Goal: Information Seeking & Learning: Find specific fact

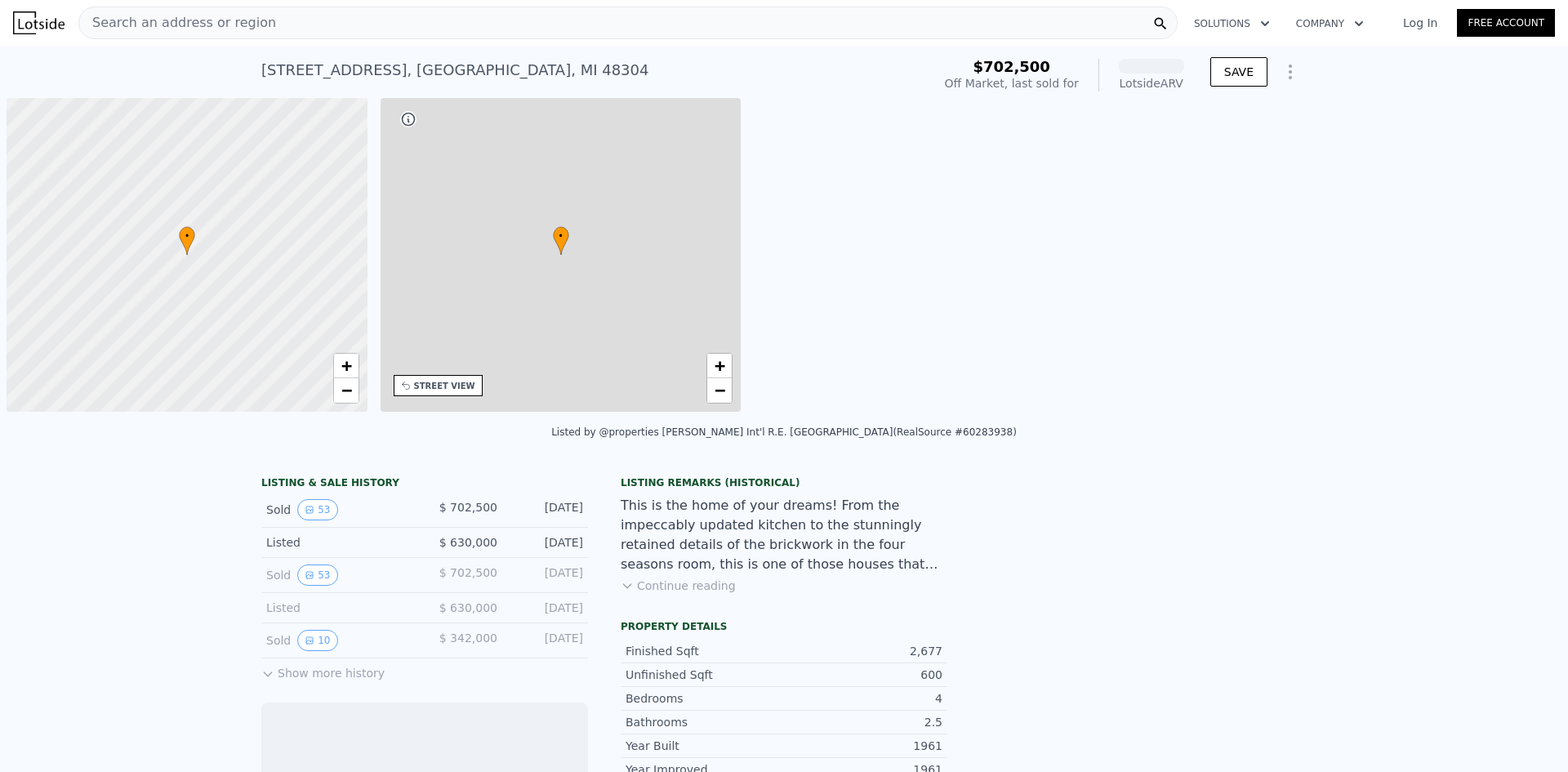
scroll to position [0, 7]
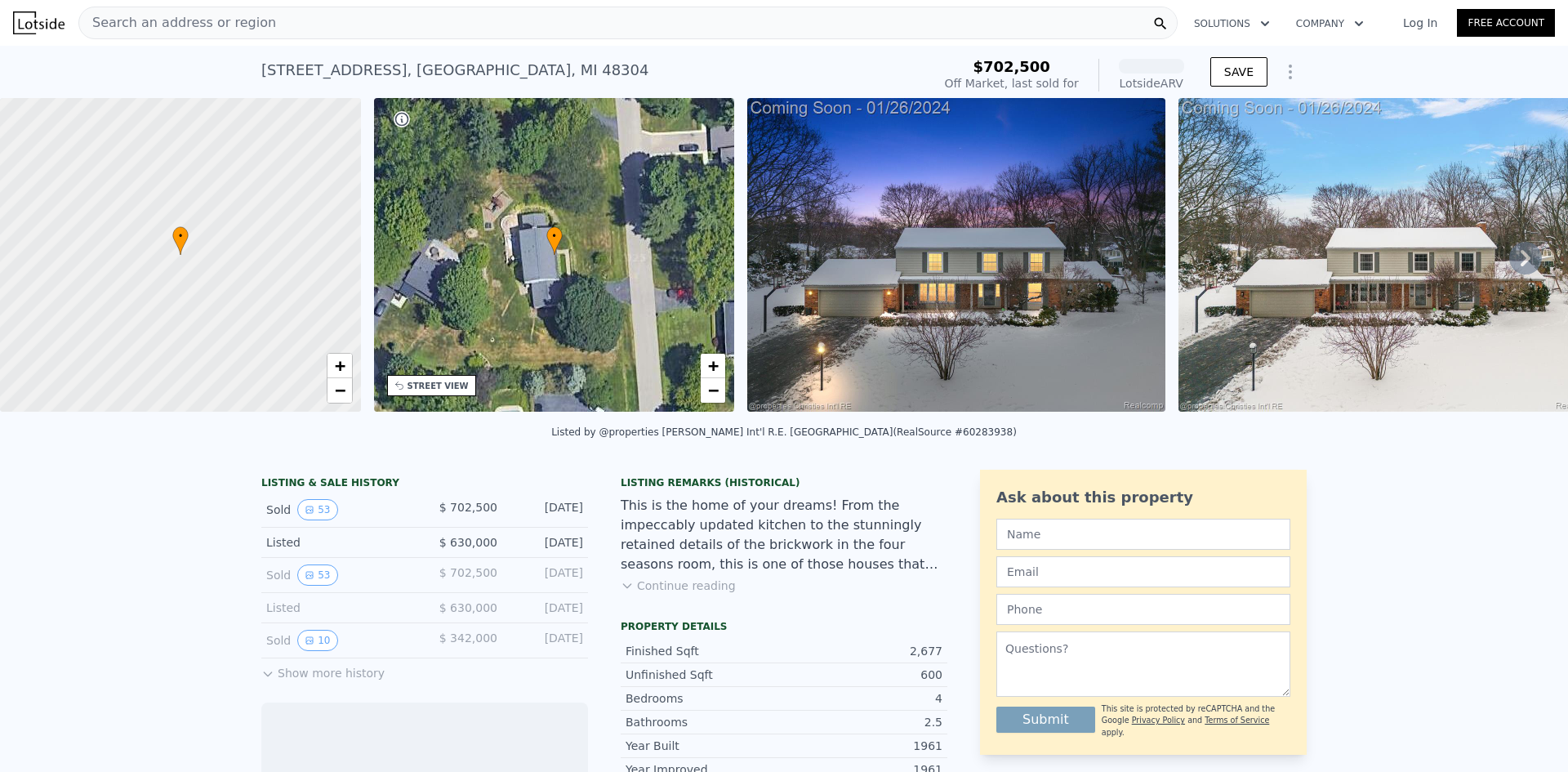
click at [1070, 317] on img at bounding box center [956, 255] width 419 height 314
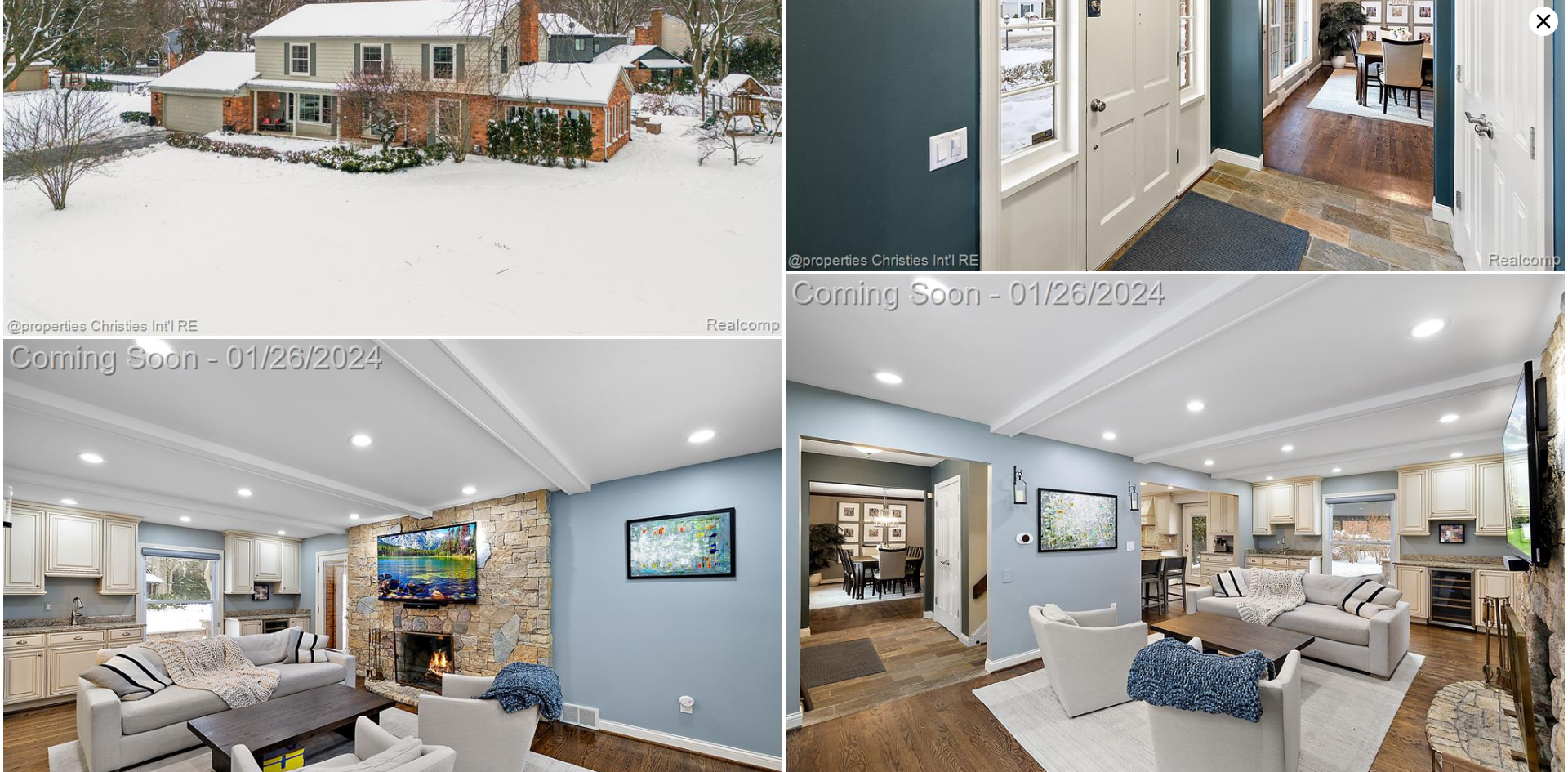
scroll to position [0, 0]
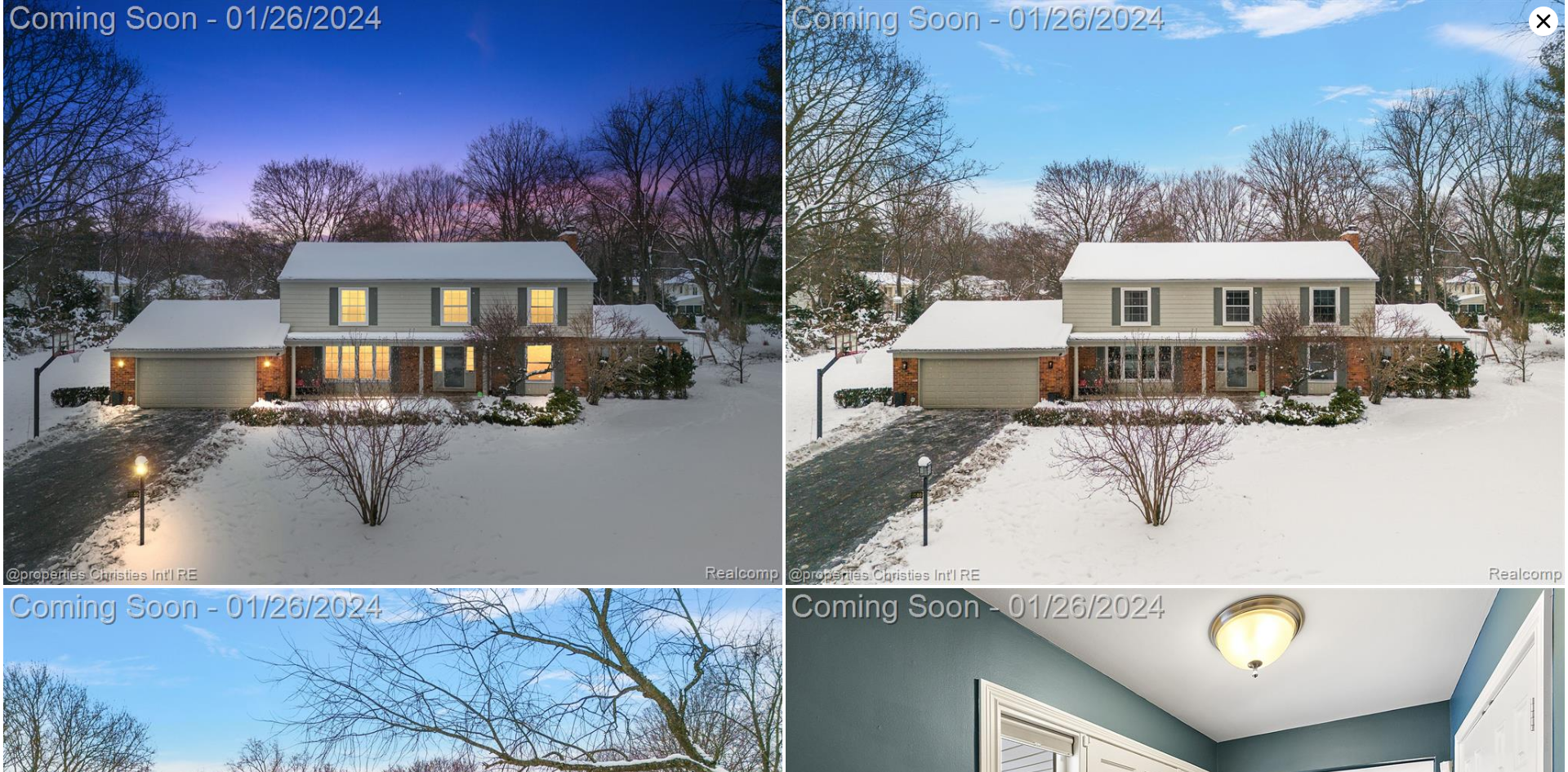
click at [1548, 30] on icon at bounding box center [1544, 21] width 29 height 29
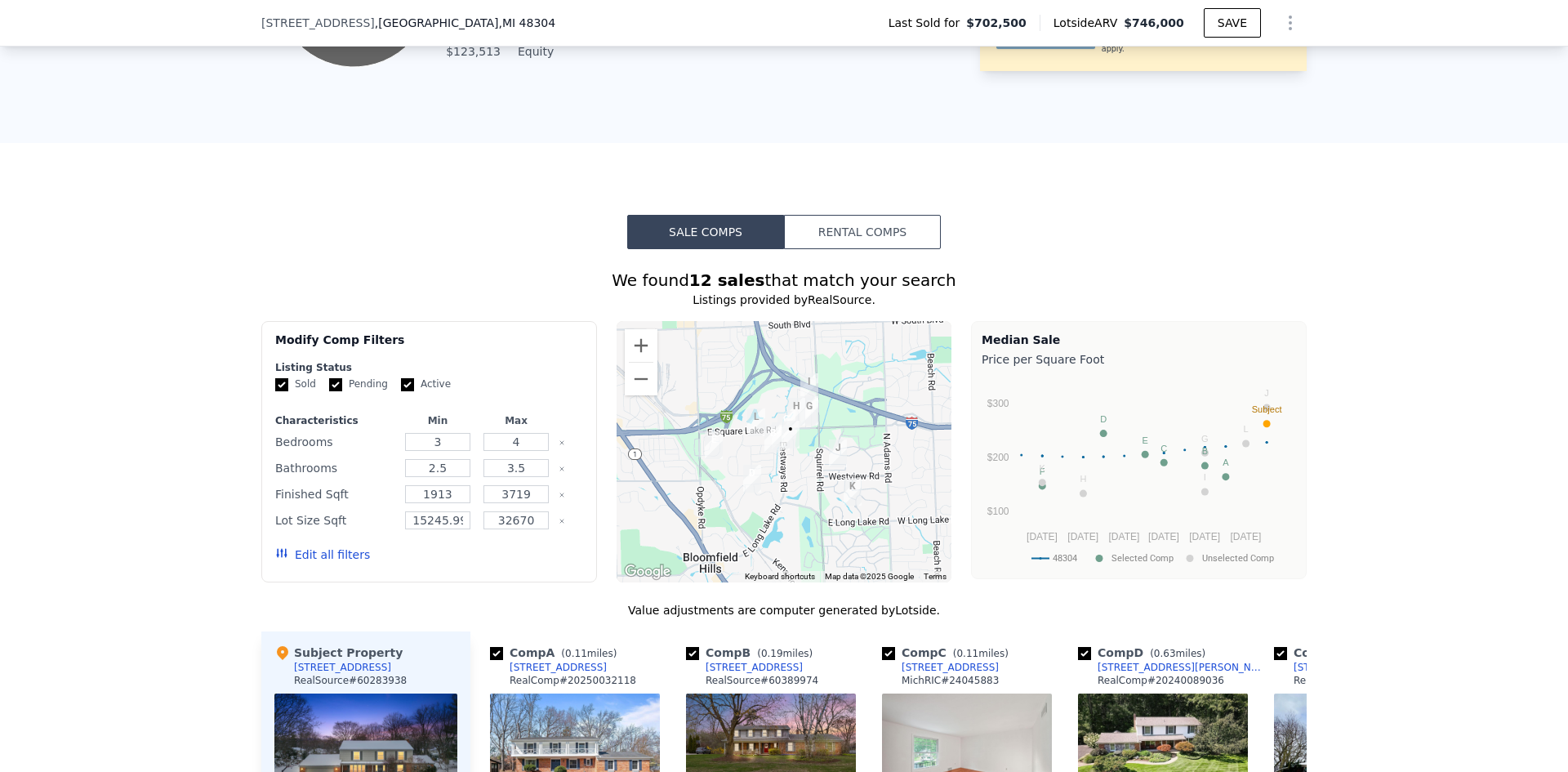
scroll to position [1628, 0]
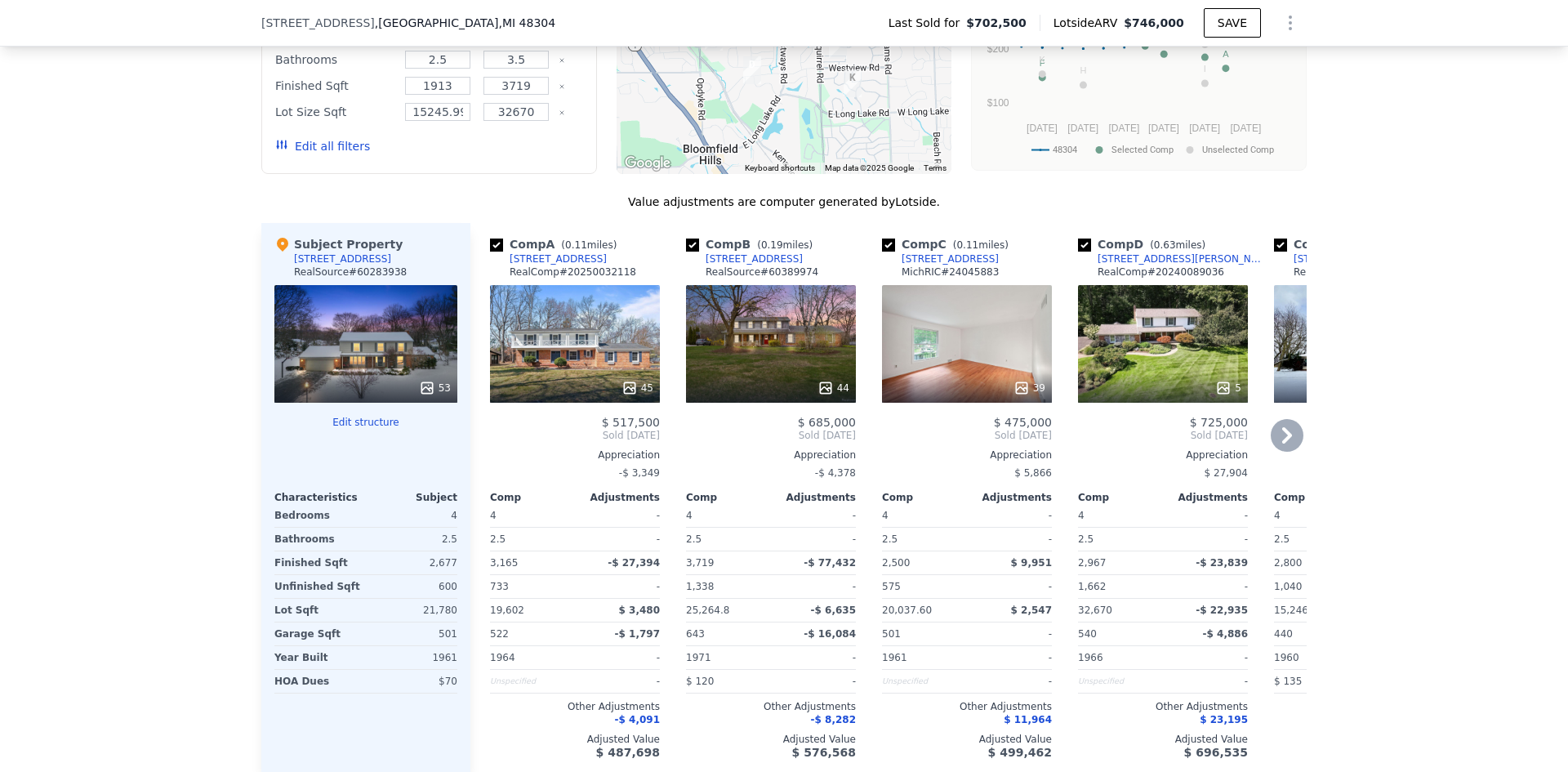
click at [1288, 439] on icon at bounding box center [1288, 436] width 33 height 33
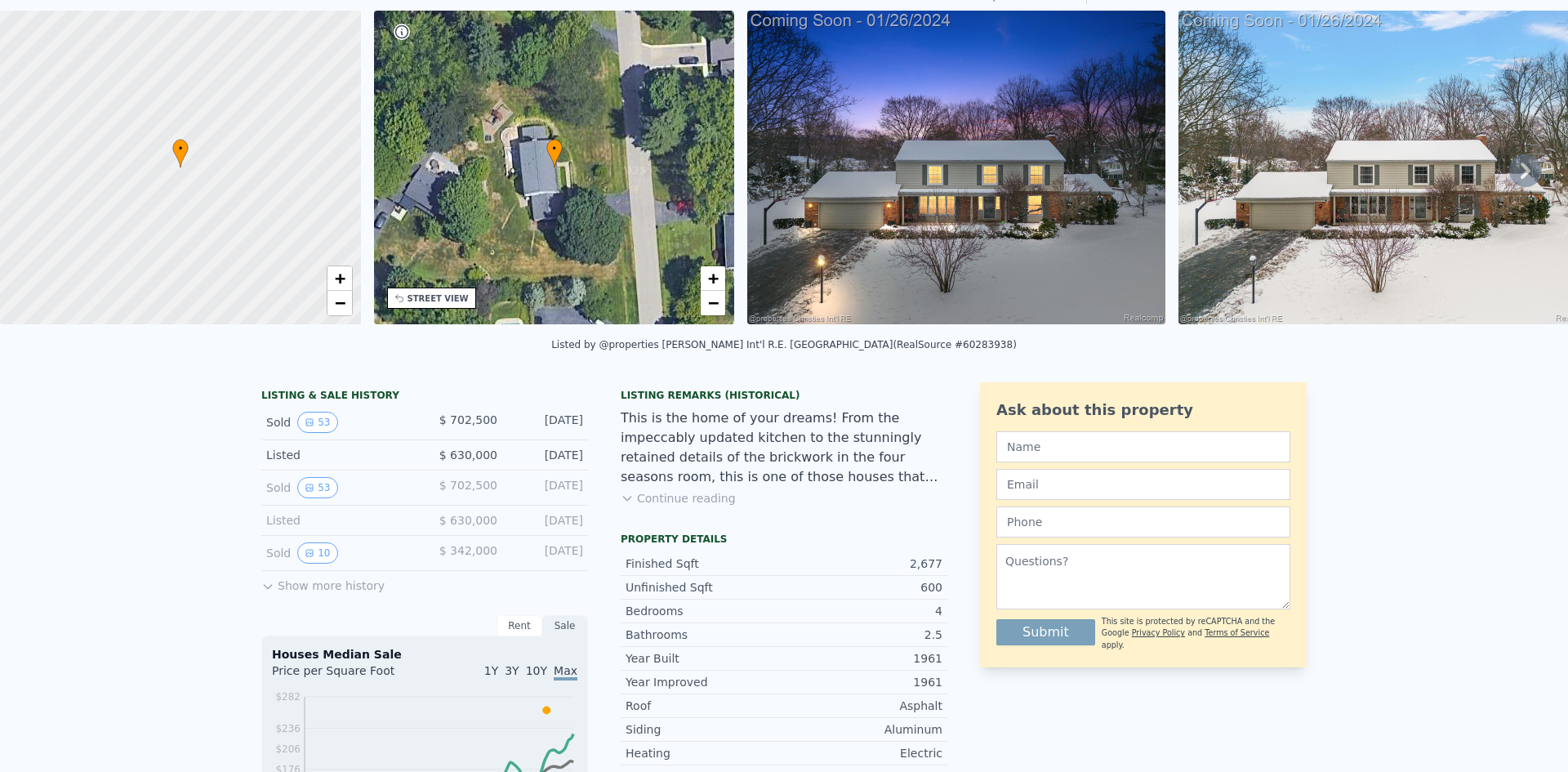
scroll to position [0, 0]
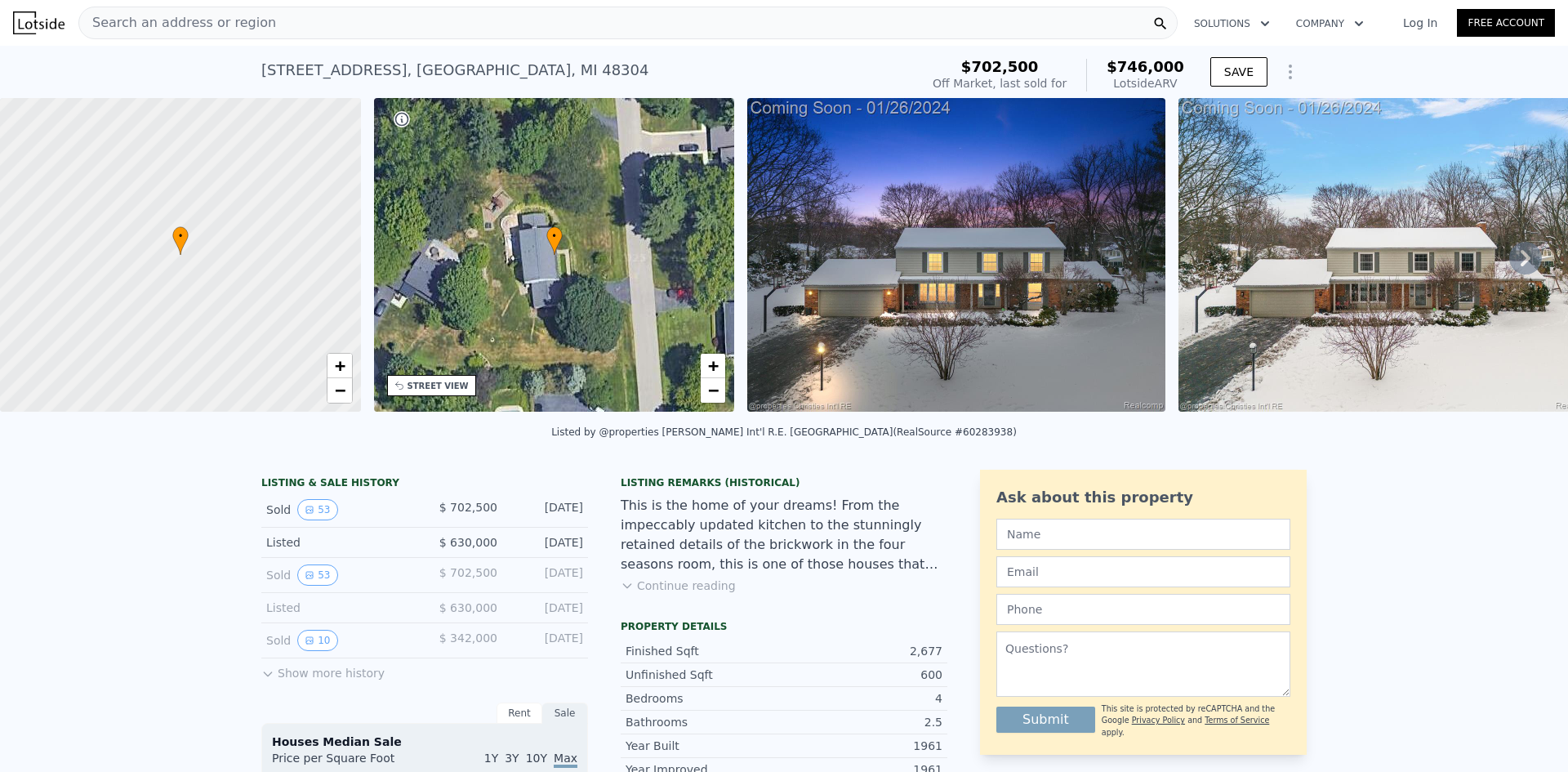
click at [425, 21] on div "Search an address or region" at bounding box center [628, 23] width 1100 height 33
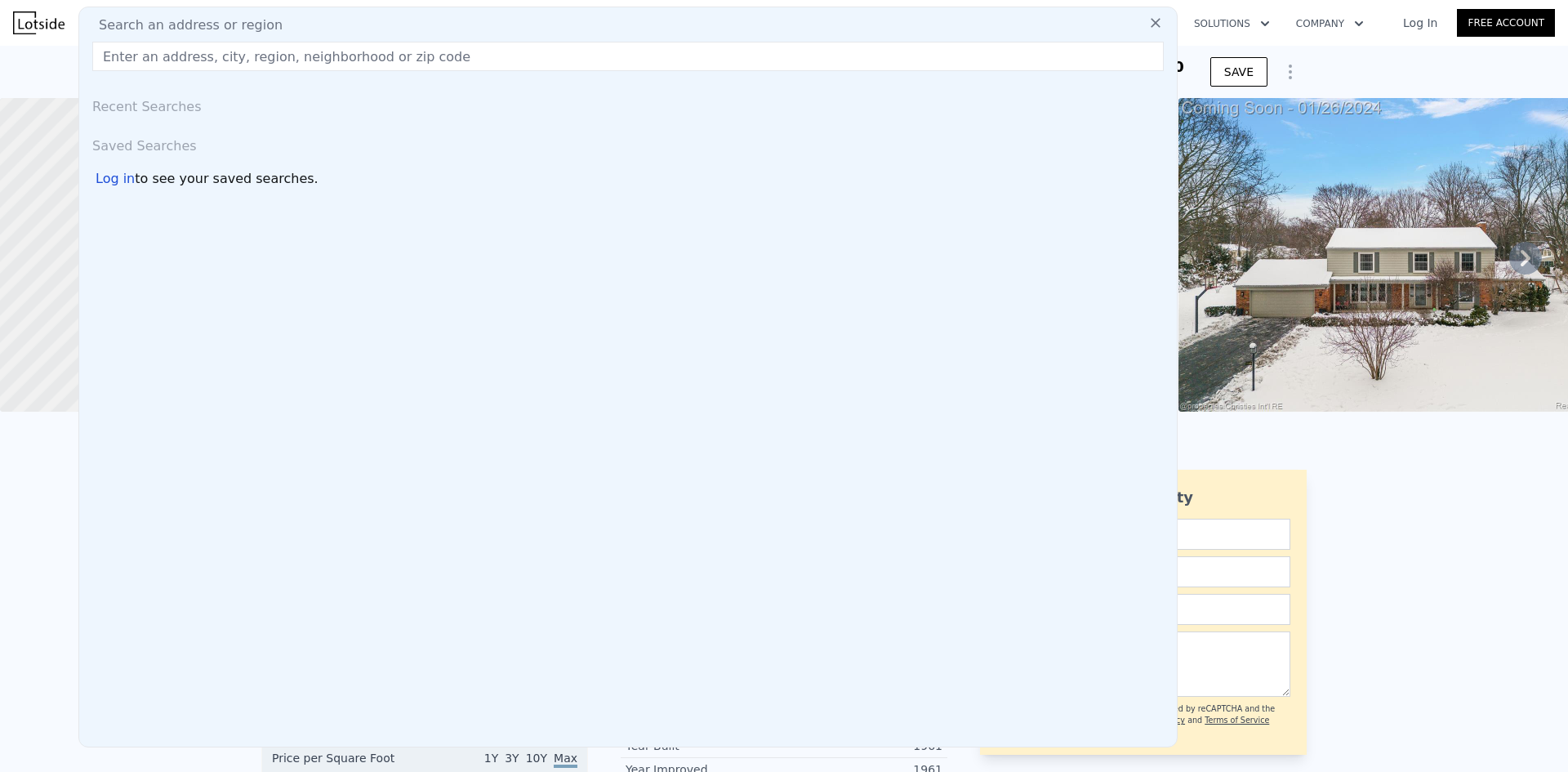
drag, startPoint x: 425, startPoint y: 21, endPoint x: 385, endPoint y: 61, distance: 56.6
click at [385, 63] on input "text" at bounding box center [628, 57] width 1071 height 29
paste input "[STREET_ADDRESS]"
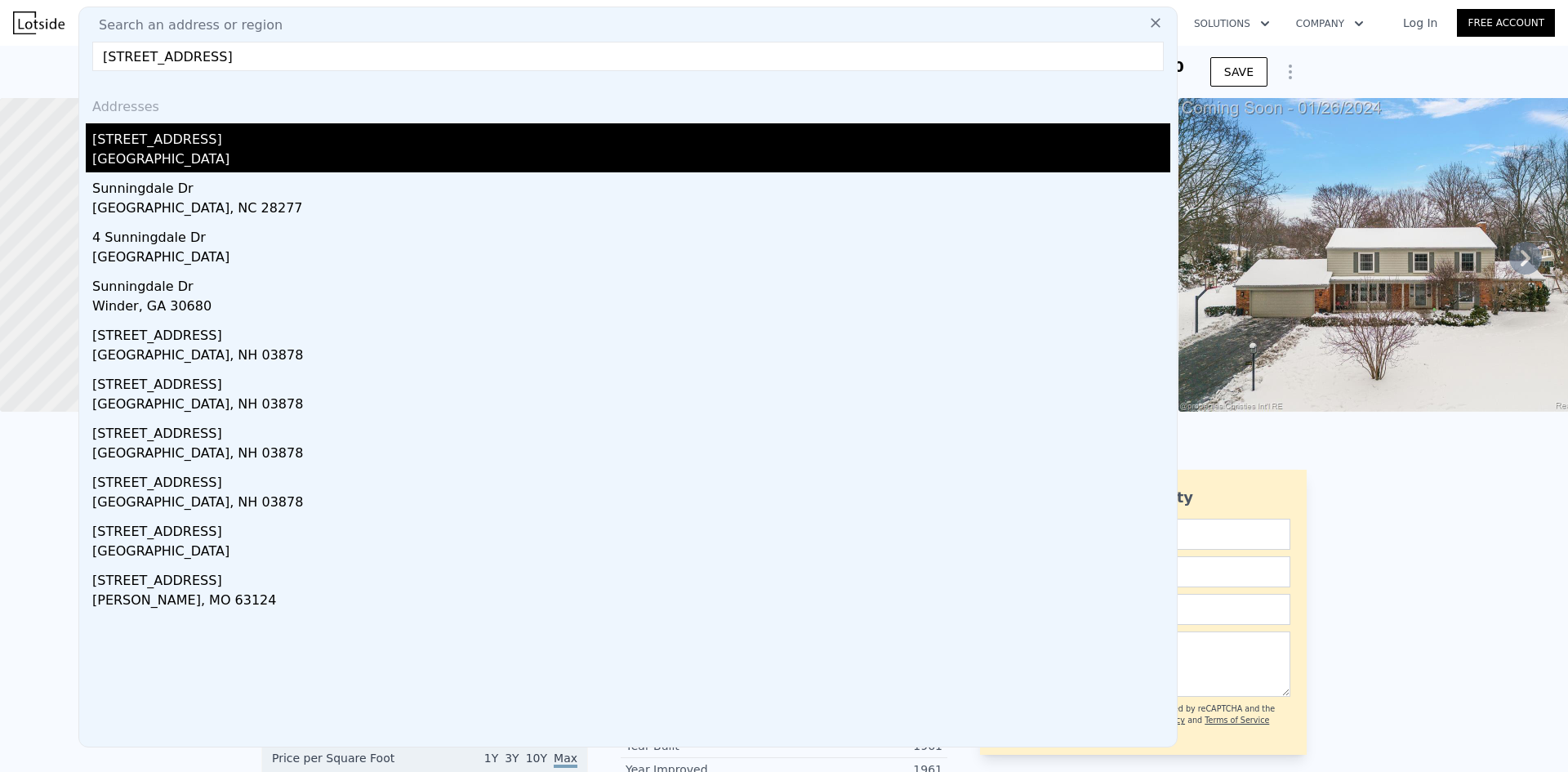
type input "[STREET_ADDRESS]"
click at [505, 160] on div "[GEOGRAPHIC_DATA]" at bounding box center [631, 160] width 1078 height 23
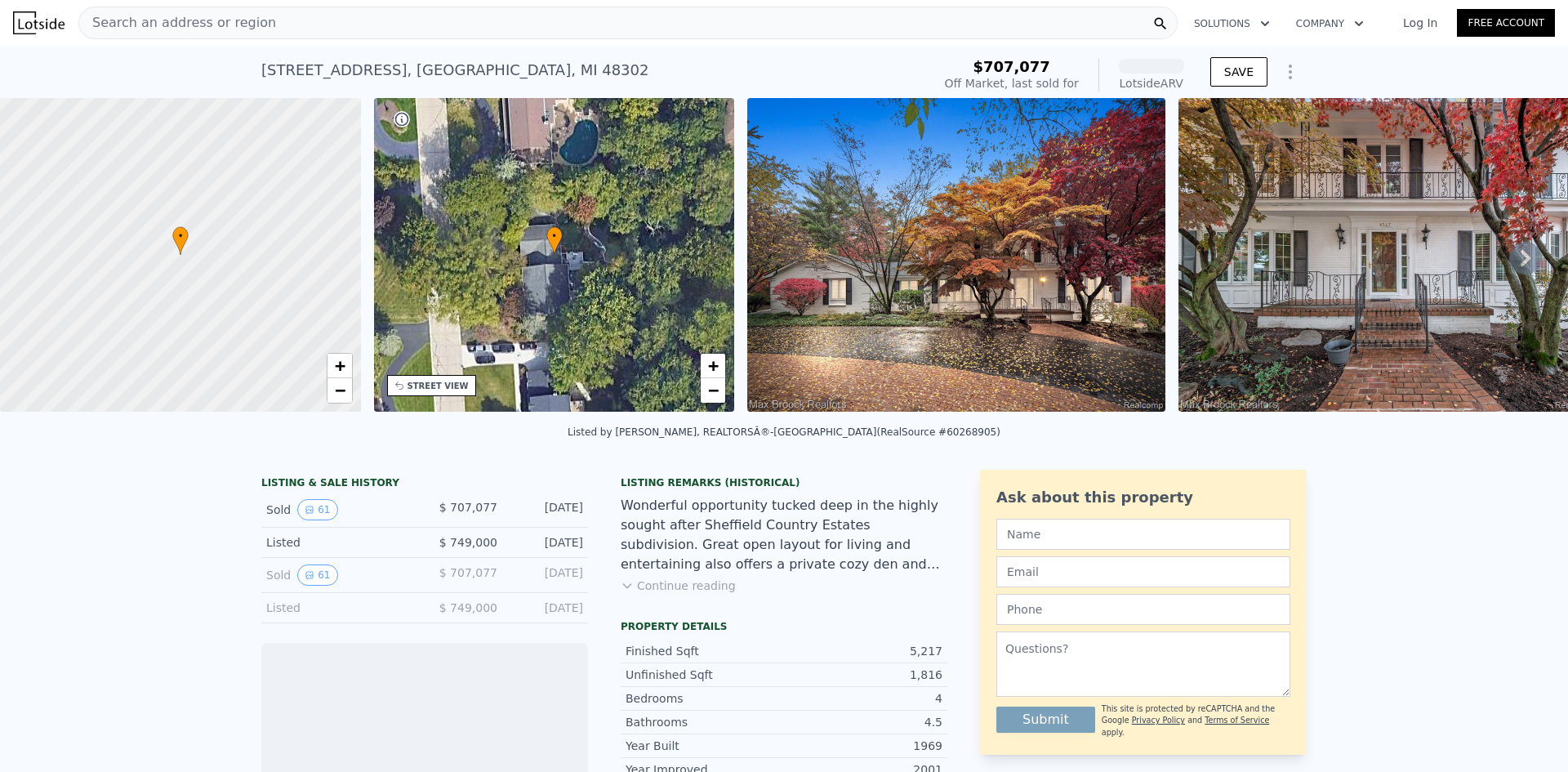
click at [1084, 295] on img at bounding box center [956, 255] width 419 height 314
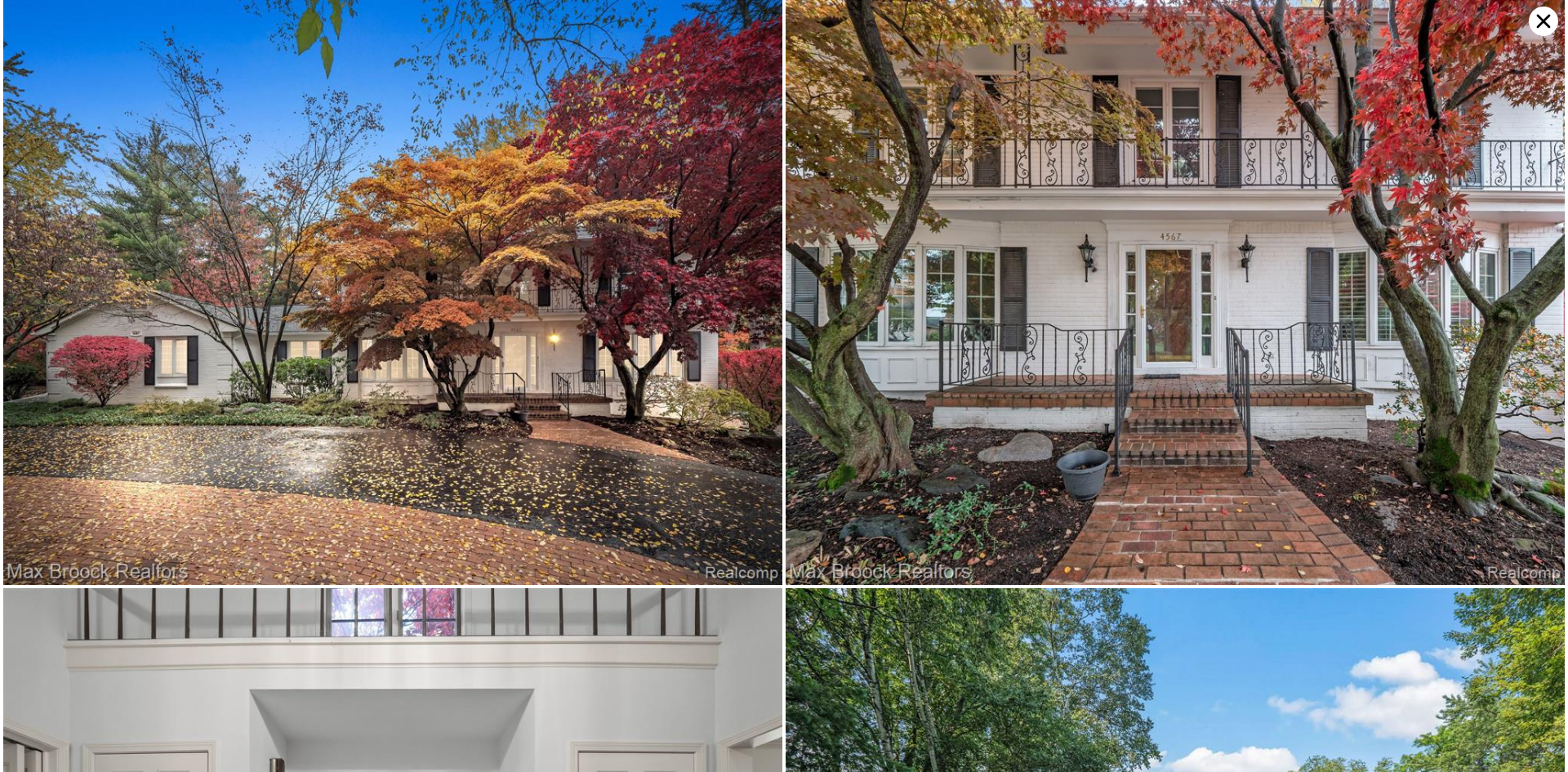
click at [1545, 26] on icon at bounding box center [1544, 21] width 29 height 29
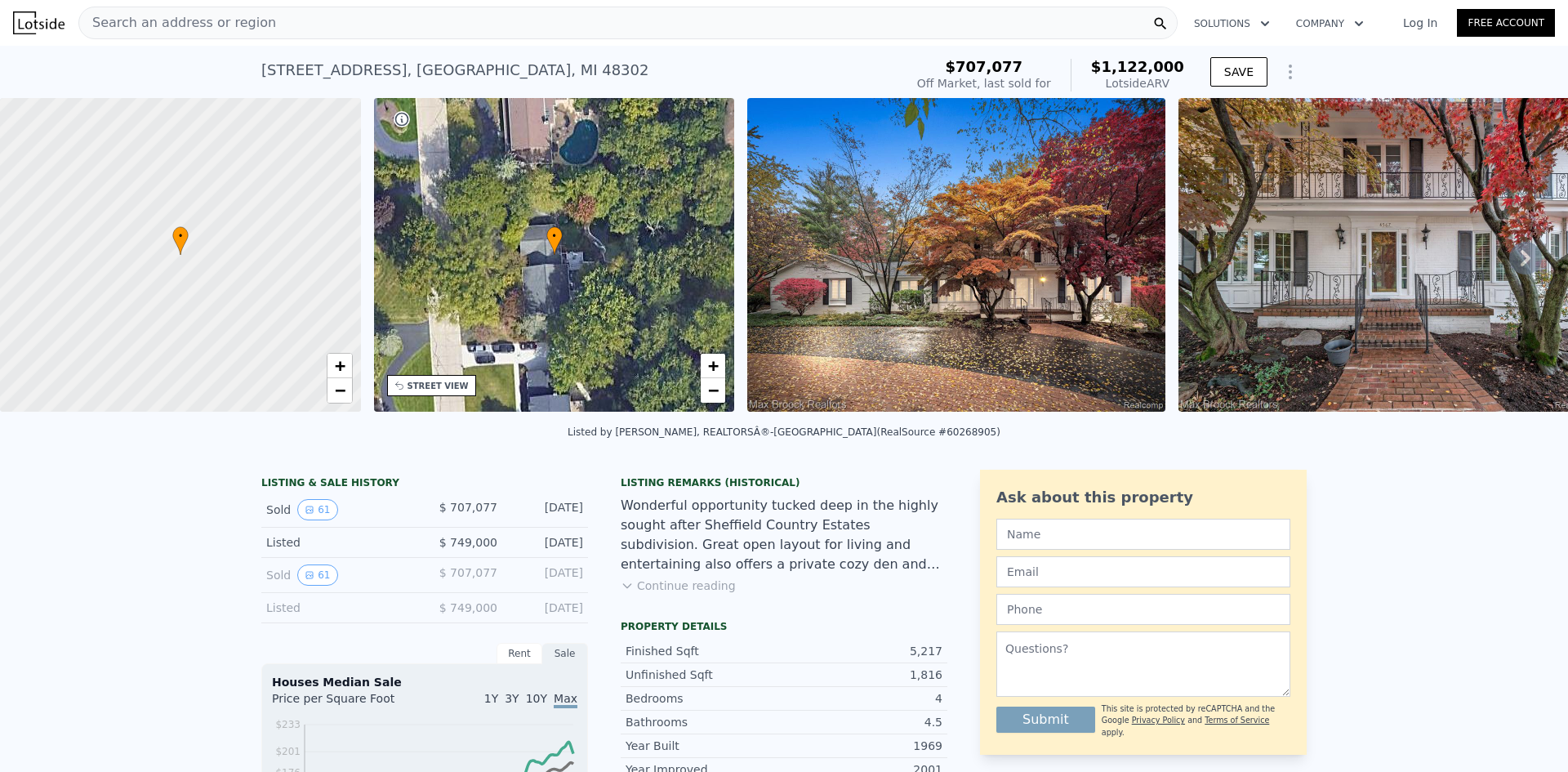
click at [419, 16] on div "Search an address or region" at bounding box center [628, 23] width 1100 height 33
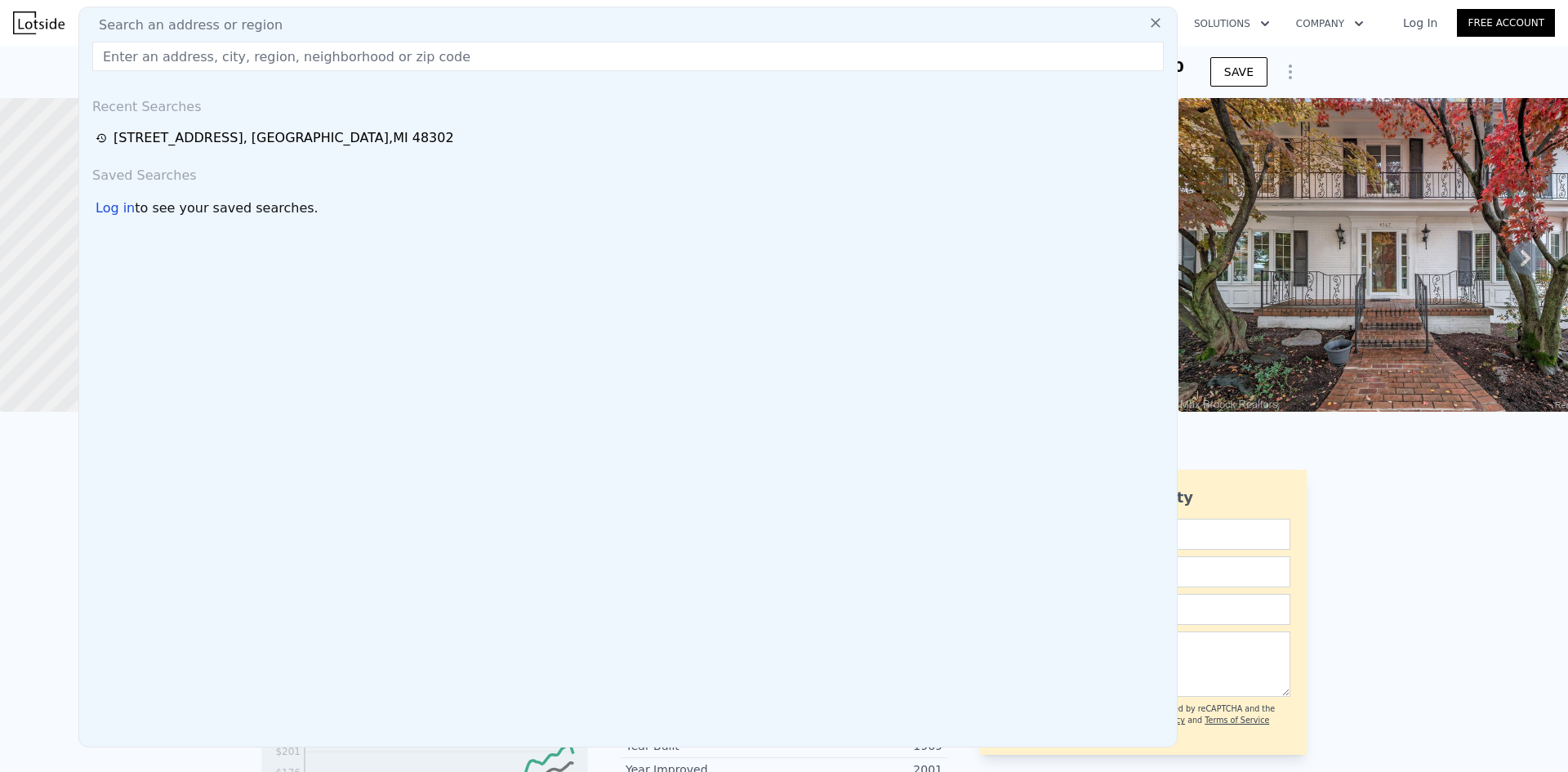
click at [406, 77] on div "Search an address or region Recent Searches [STREET_ADDRESS] Saved Searches Log…" at bounding box center [628, 377] width 1100 height 741
click at [409, 57] on input "text" at bounding box center [628, 57] width 1071 height 29
paste input "[STREET_ADDRESS]"
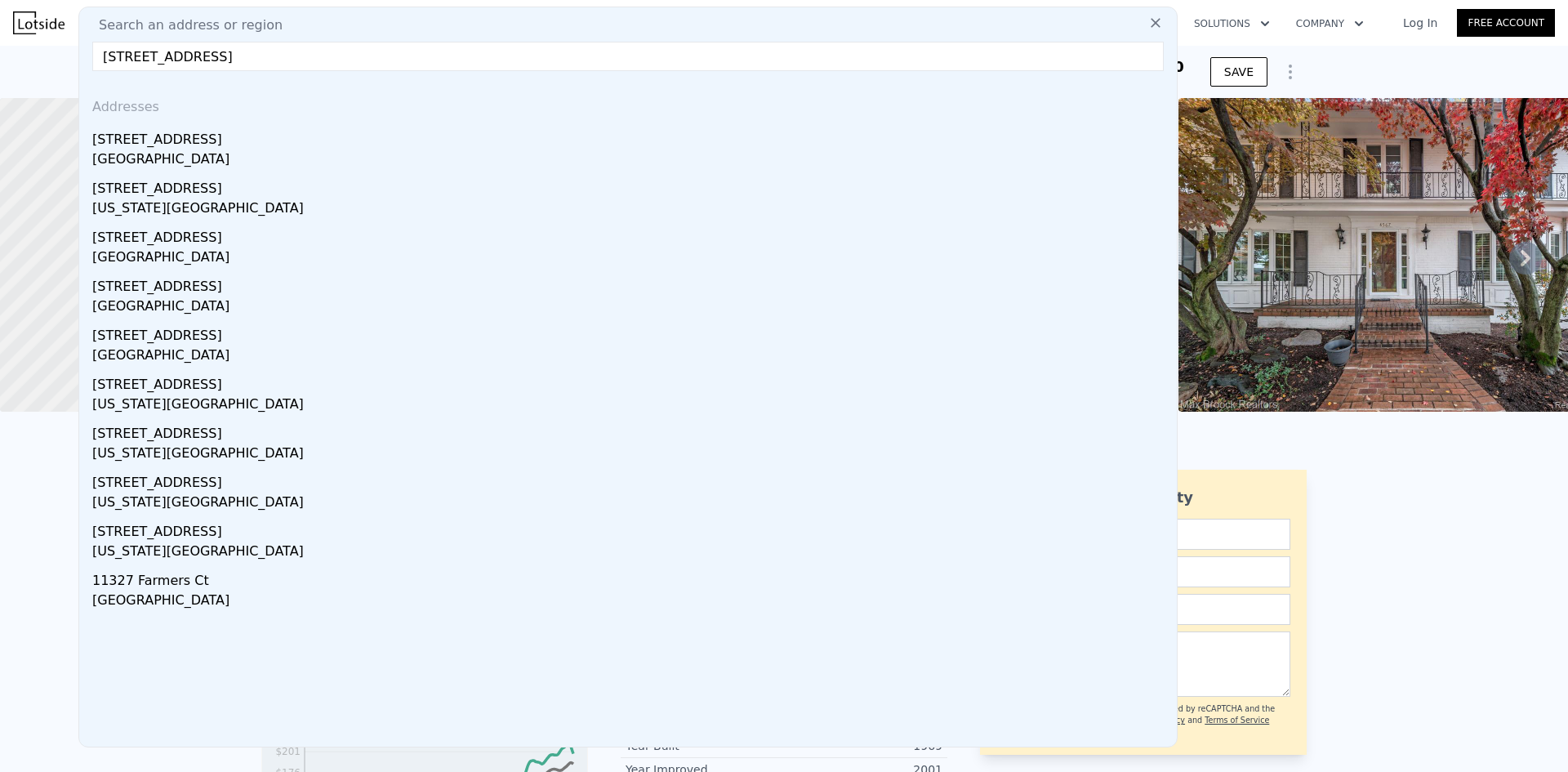
type input "[STREET_ADDRESS]"
click at [334, 129] on div "[STREET_ADDRESS]" at bounding box center [631, 136] width 1078 height 26
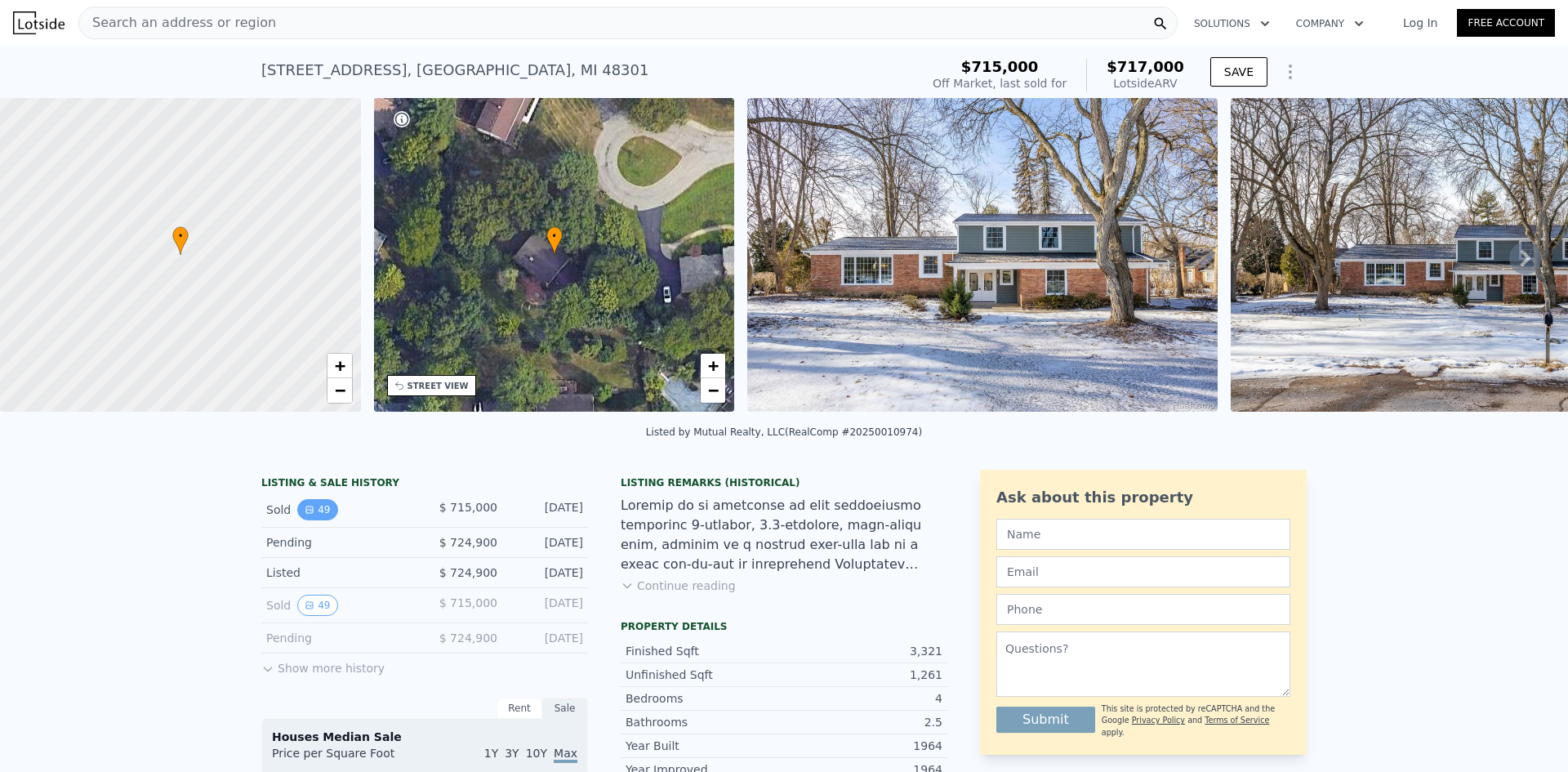
click at [320, 516] on button "49" at bounding box center [317, 510] width 40 height 21
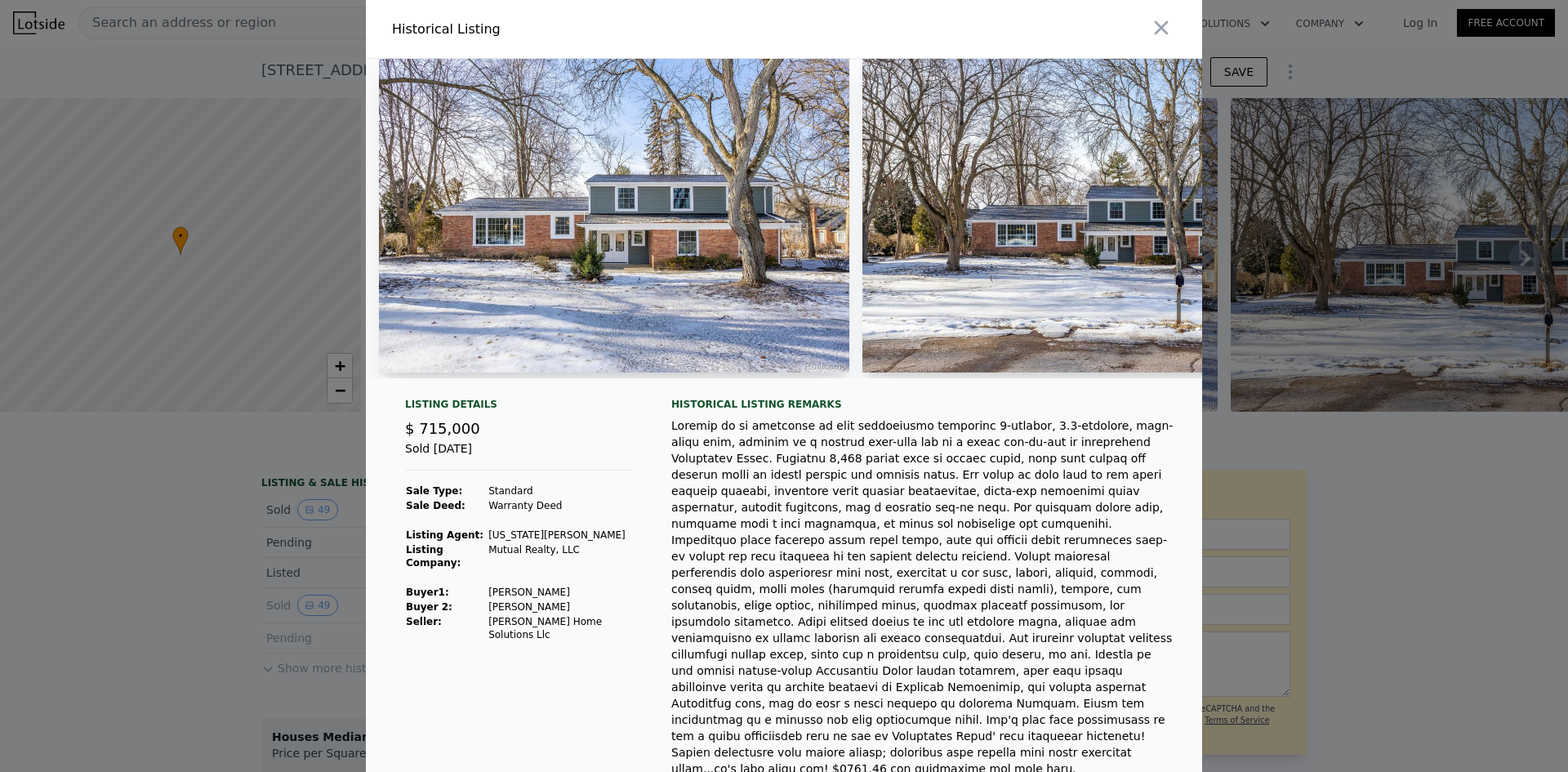
click at [506, 590] on td "[PERSON_NAME]" at bounding box center [559, 592] width 145 height 15
click at [1274, 395] on div at bounding box center [784, 386] width 1568 height 772
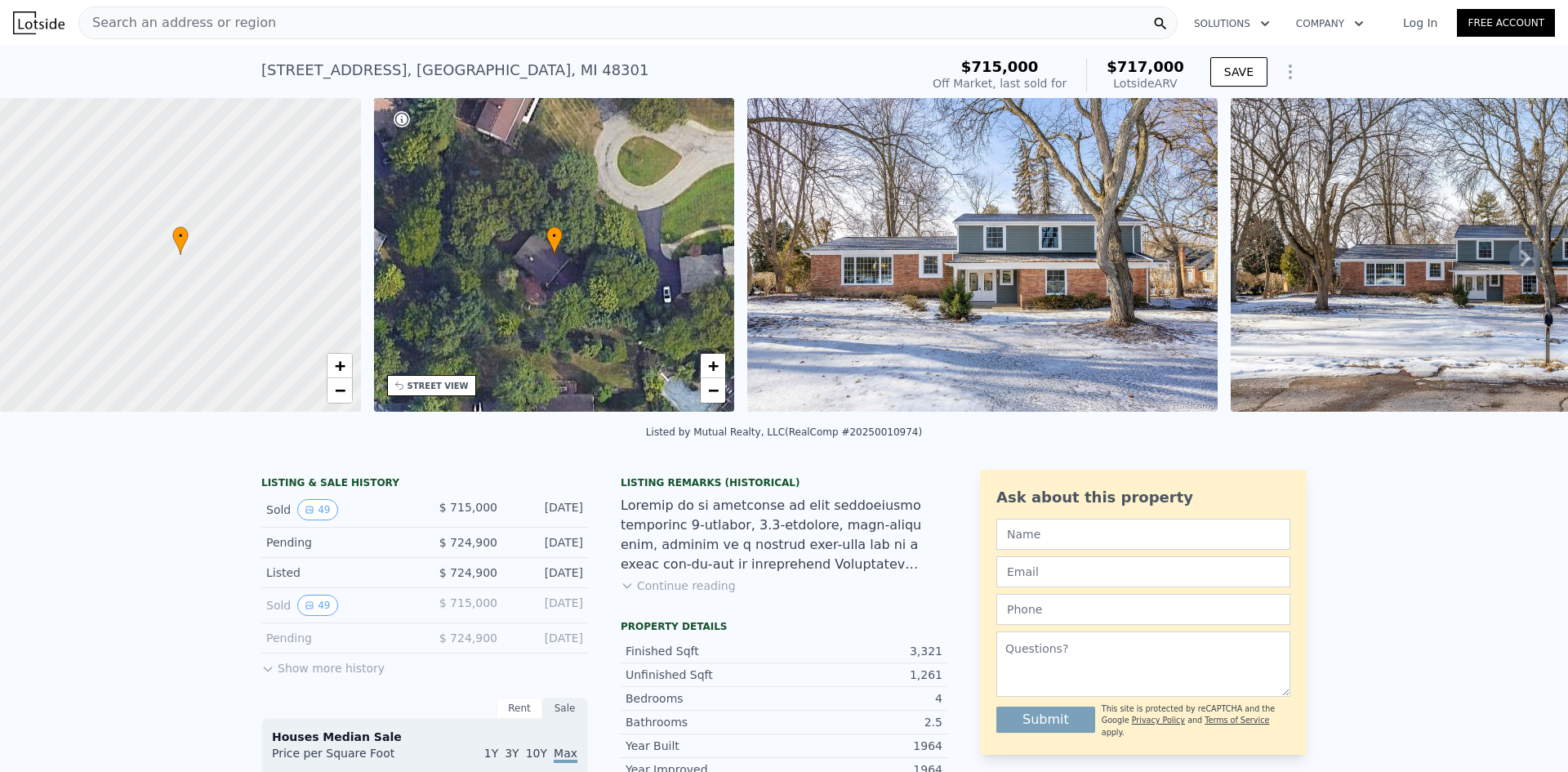
click at [1292, 291] on img at bounding box center [1466, 255] width 470 height 314
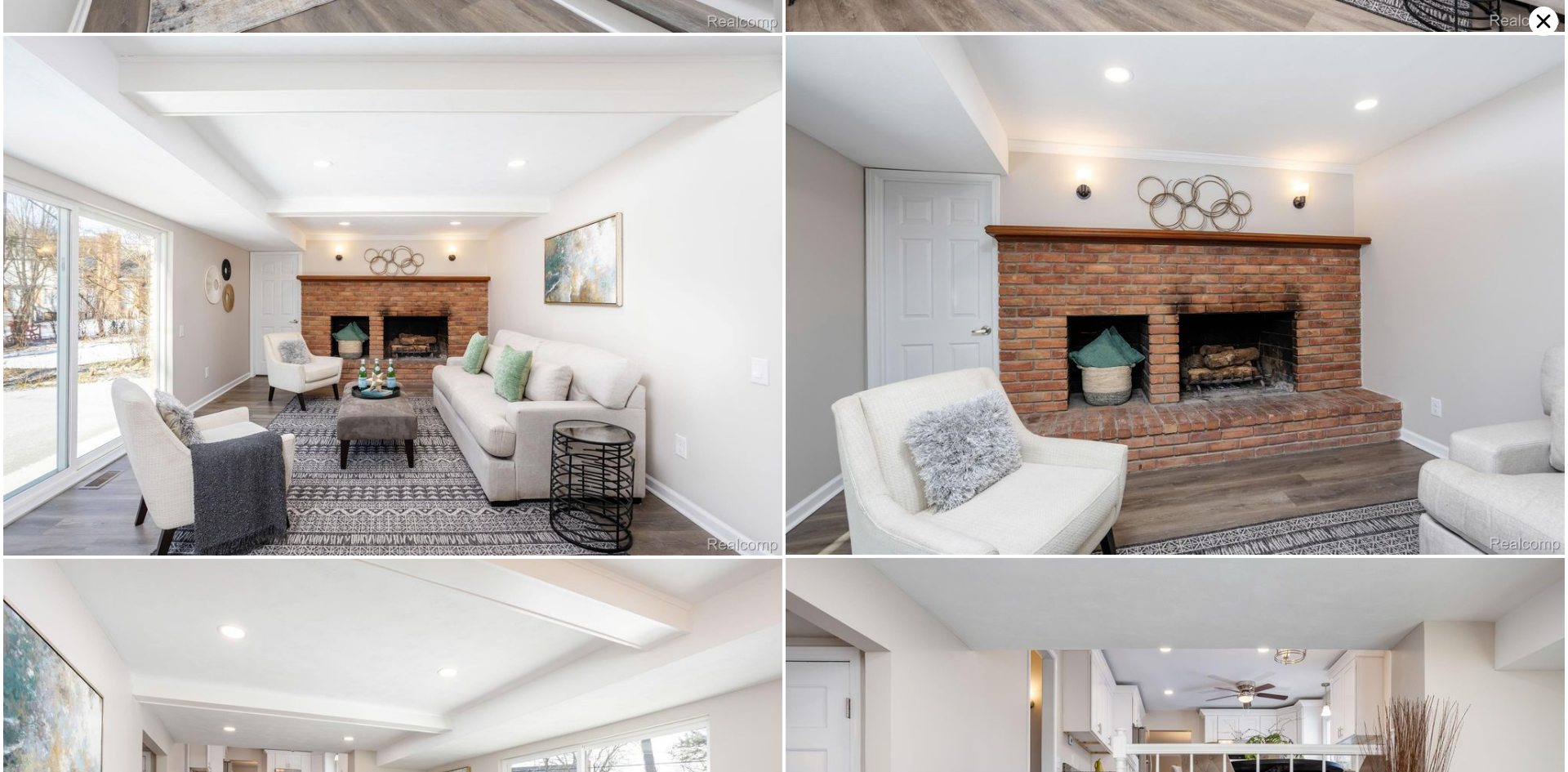
scroll to position [1557, 0]
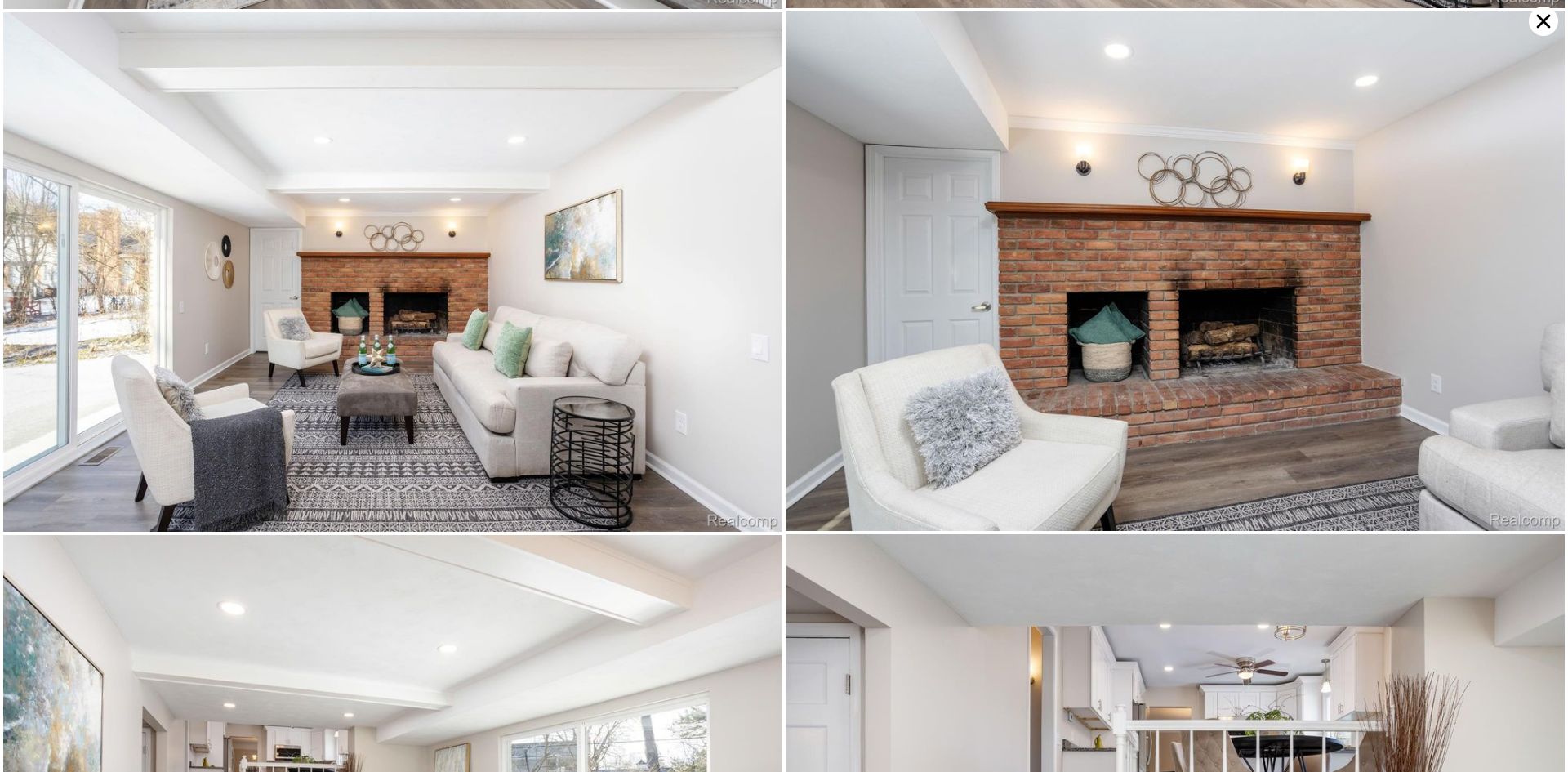
click at [1542, 22] on icon at bounding box center [1544, 21] width 14 height 14
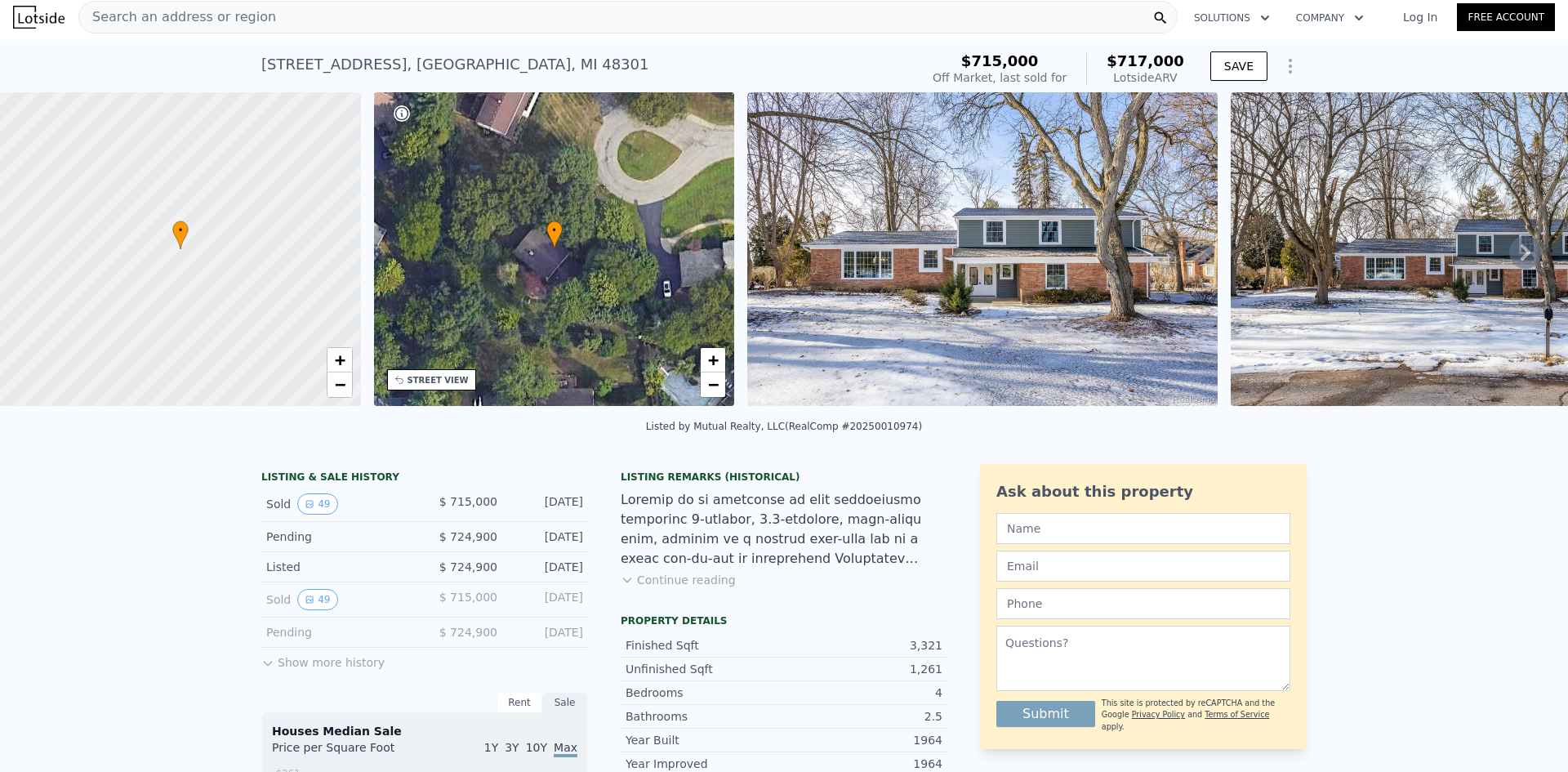
scroll to position [0, 0]
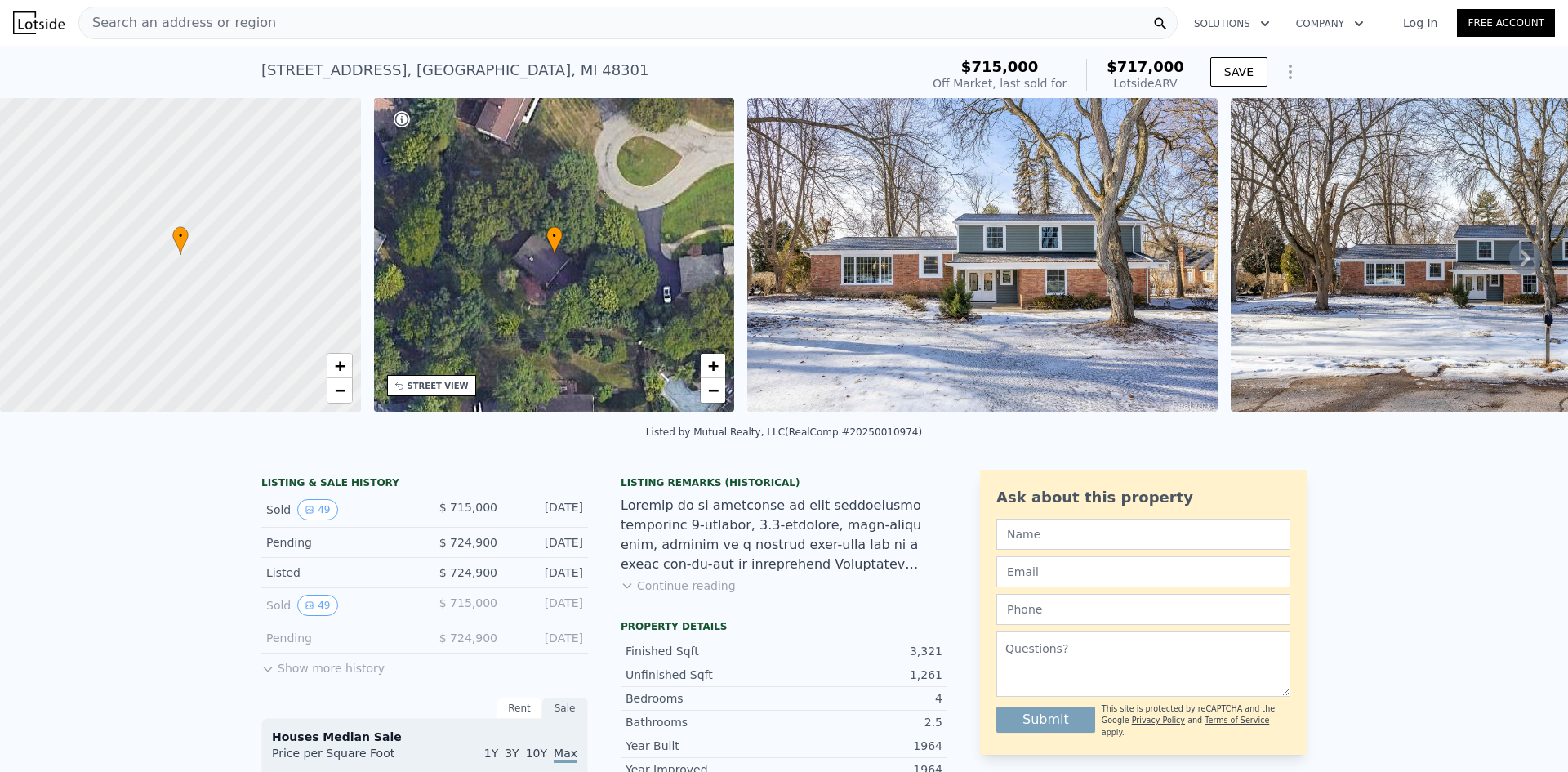
click at [330, 26] on div "Search an address or region" at bounding box center [628, 23] width 1100 height 33
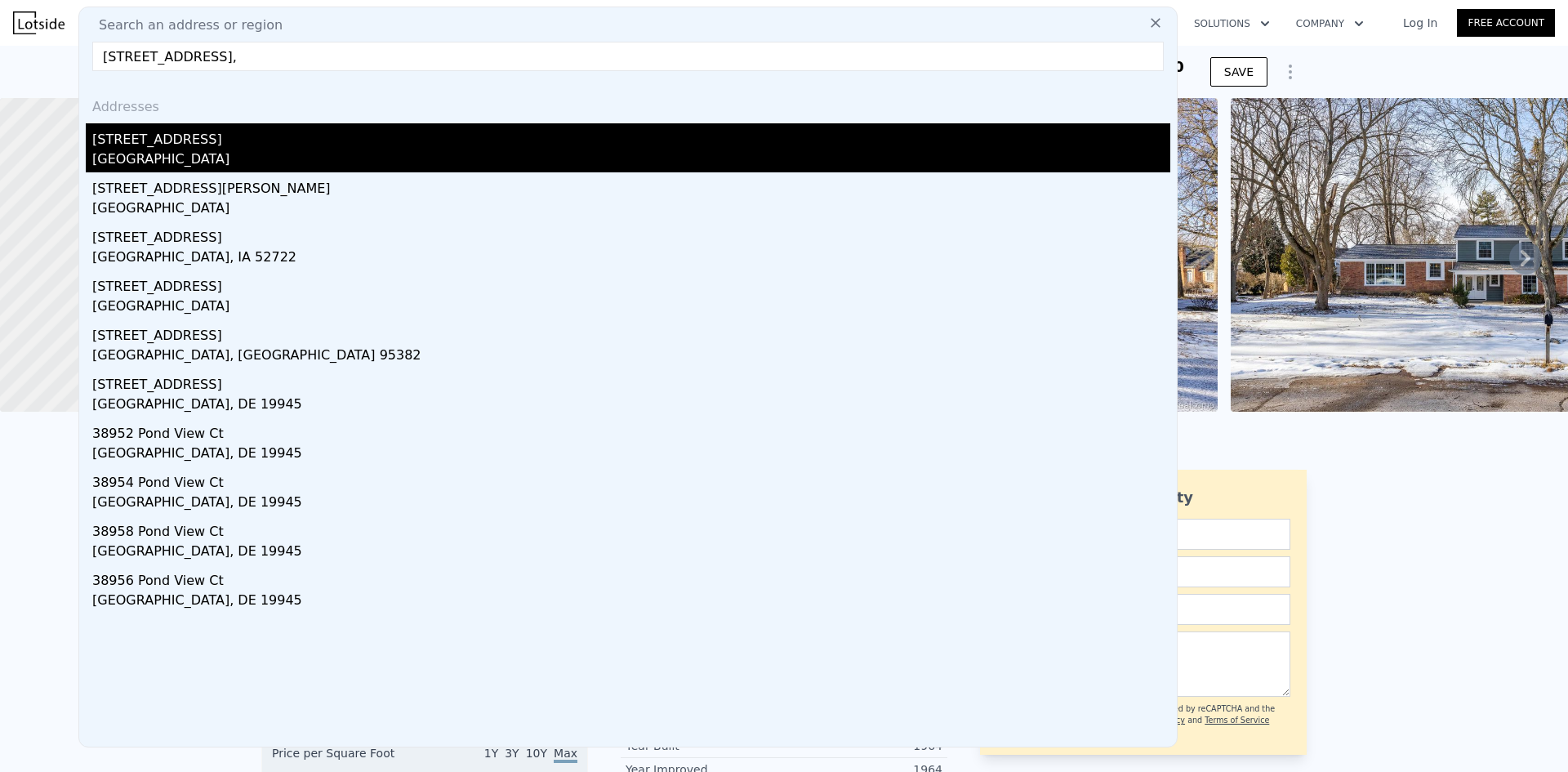
type input "[STREET_ADDRESS],"
click at [283, 142] on div "[STREET_ADDRESS]" at bounding box center [631, 136] width 1078 height 26
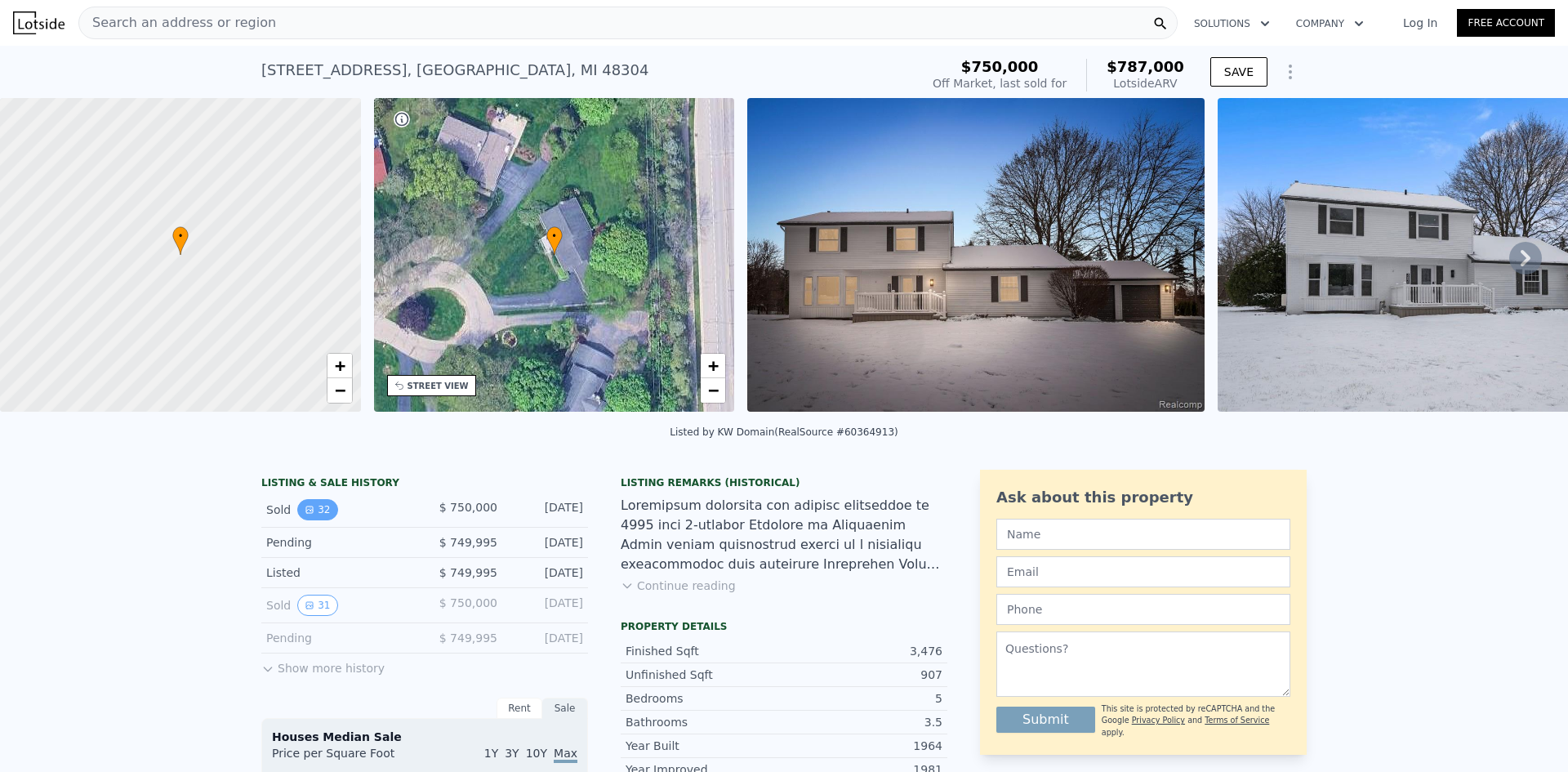
click at [298, 517] on button "32" at bounding box center [317, 510] width 40 height 21
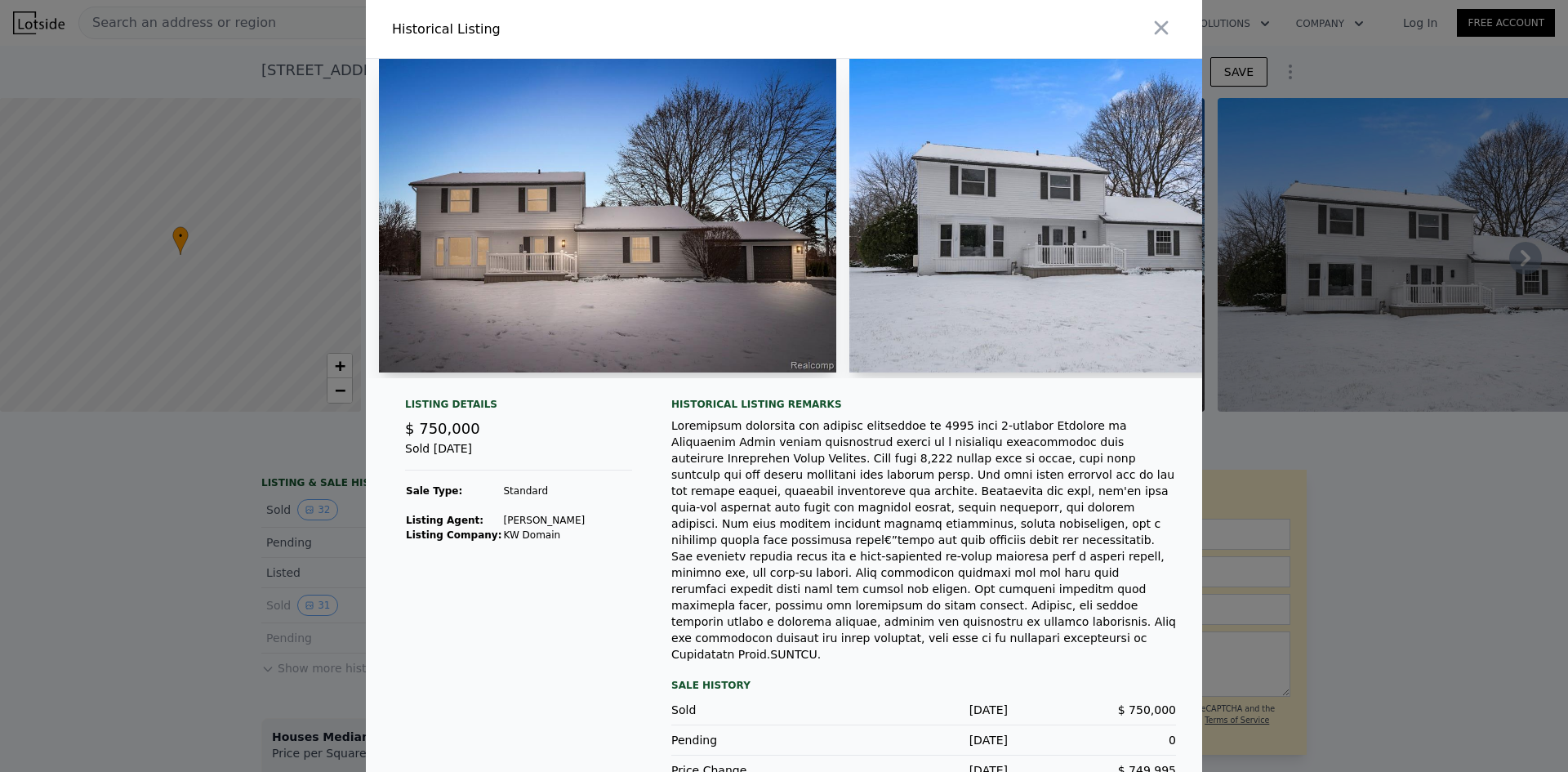
click at [223, 578] on div at bounding box center [784, 386] width 1568 height 772
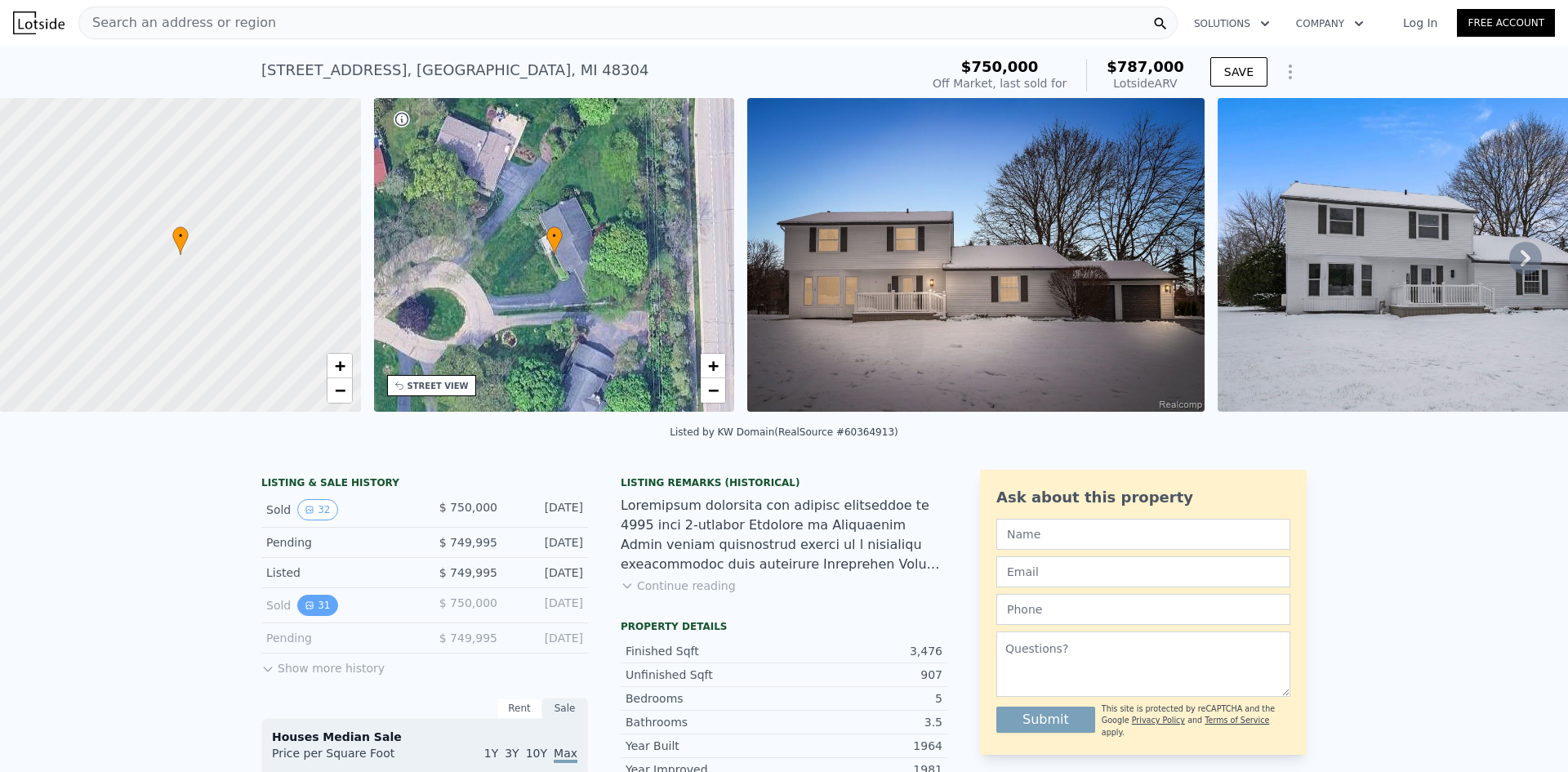
click at [305, 610] on icon "View historical data" at bounding box center [309, 605] width 9 height 9
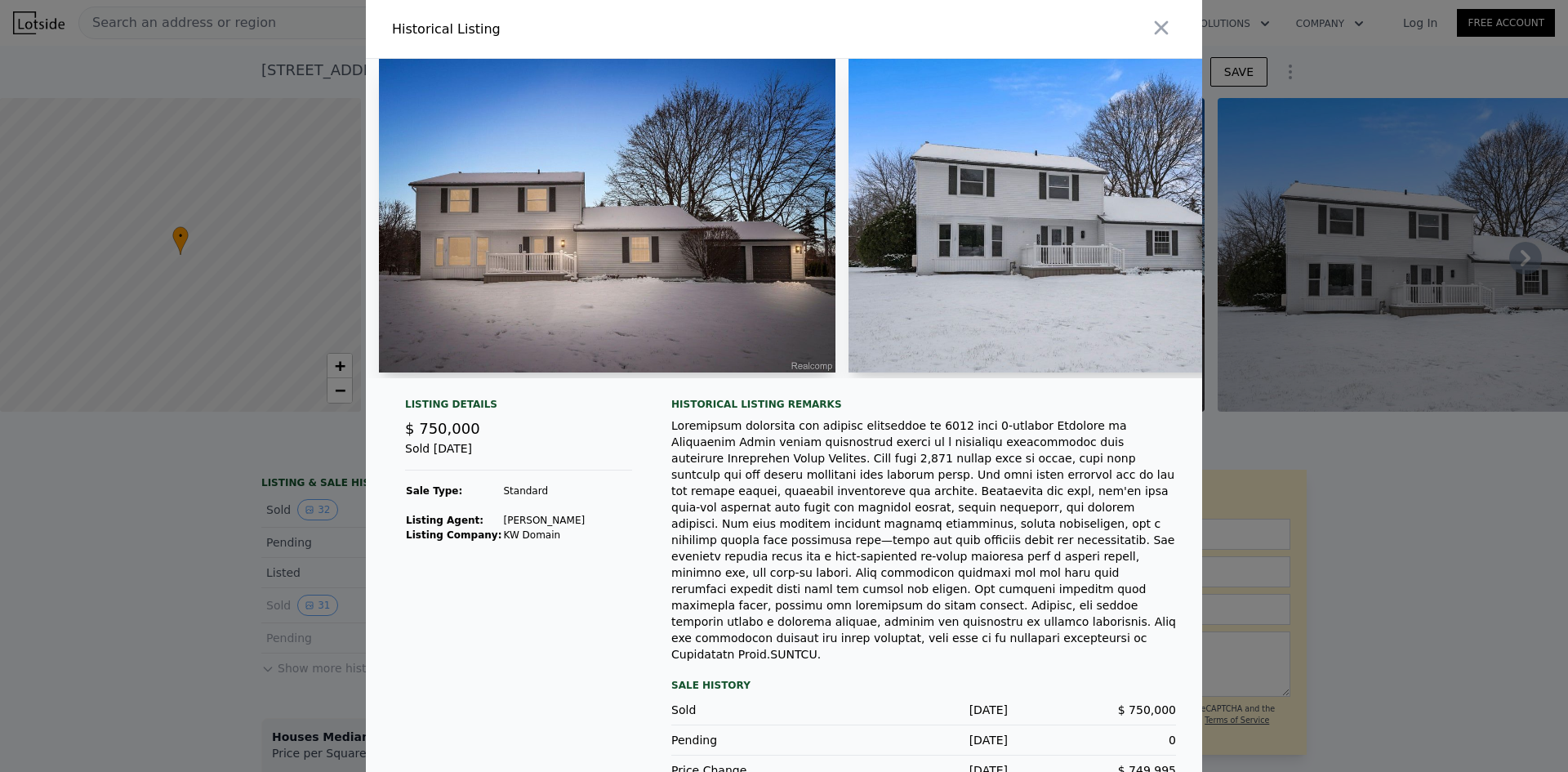
click at [212, 600] on div at bounding box center [784, 386] width 1568 height 772
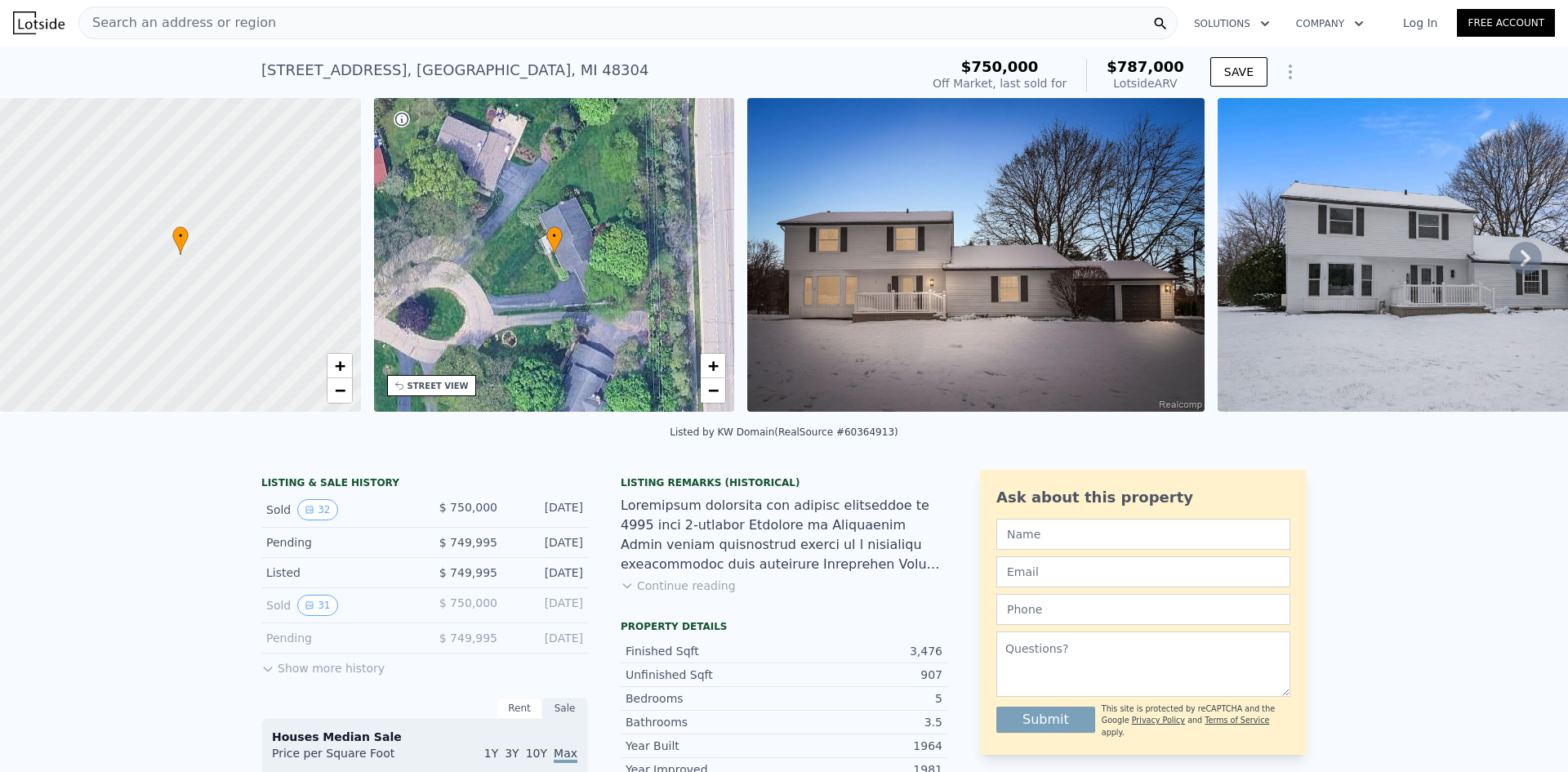
click at [317, 676] on button "Show more history" at bounding box center [323, 665] width 124 height 23
click at [317, 707] on button "26" at bounding box center [317, 701] width 40 height 21
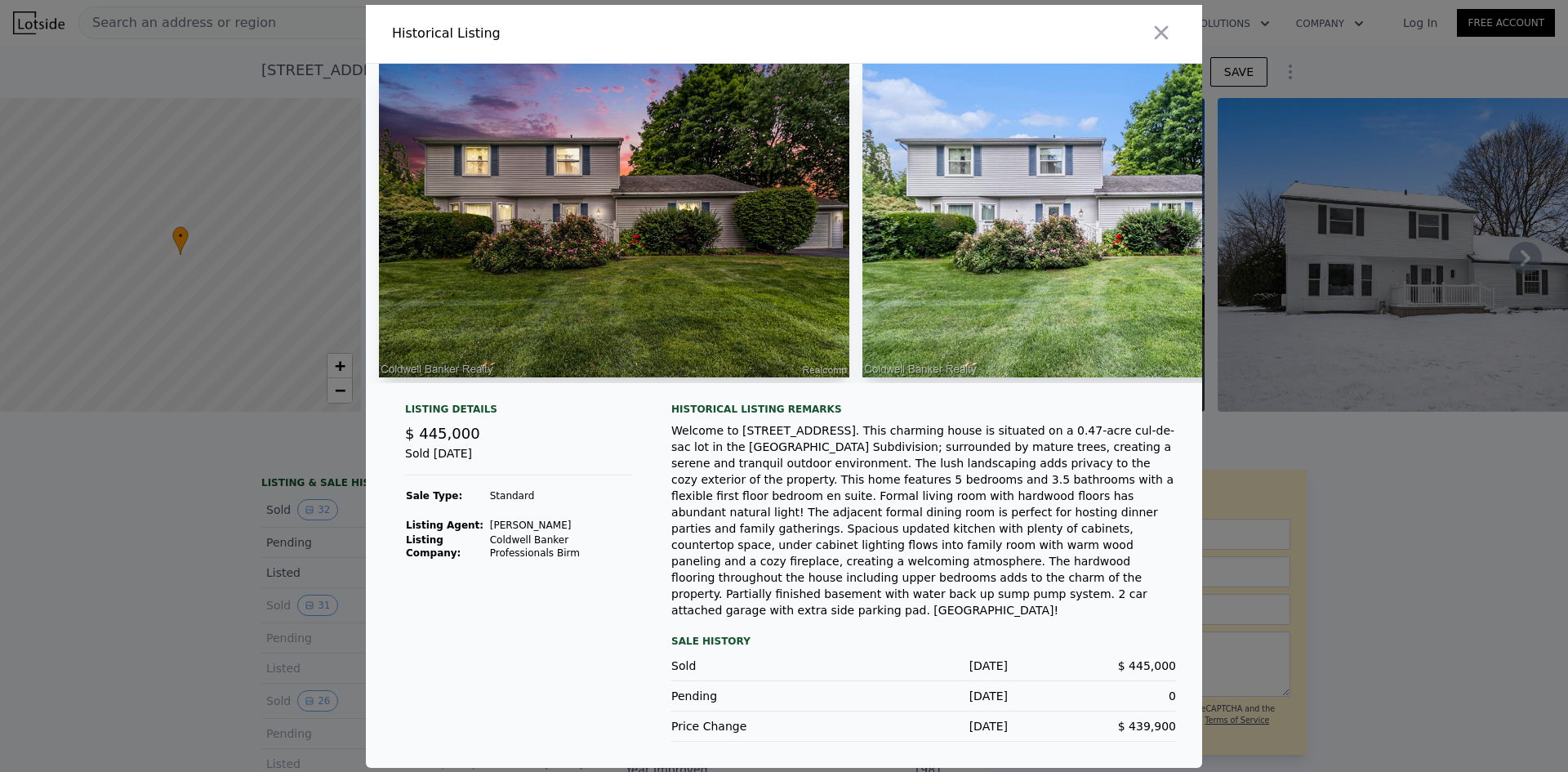
click at [204, 662] on div at bounding box center [784, 386] width 1568 height 772
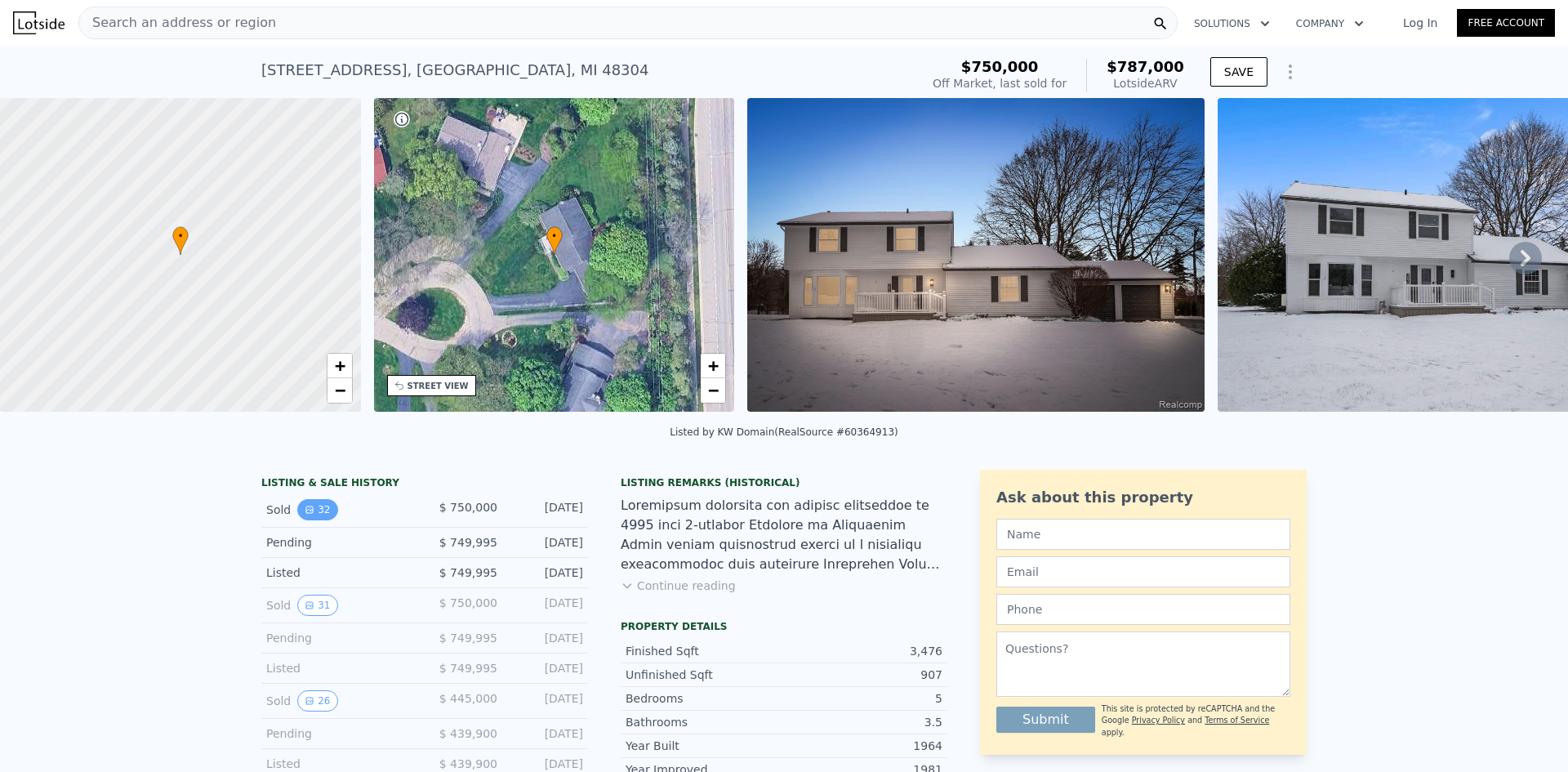
drag, startPoint x: 330, startPoint y: 510, endPoint x: 317, endPoint y: 516, distance: 14.3
click at [329, 513] on div "Sold 32 $ 750,000 [DATE]" at bounding box center [425, 510] width 327 height 35
click at [317, 516] on button "32" at bounding box center [317, 510] width 40 height 21
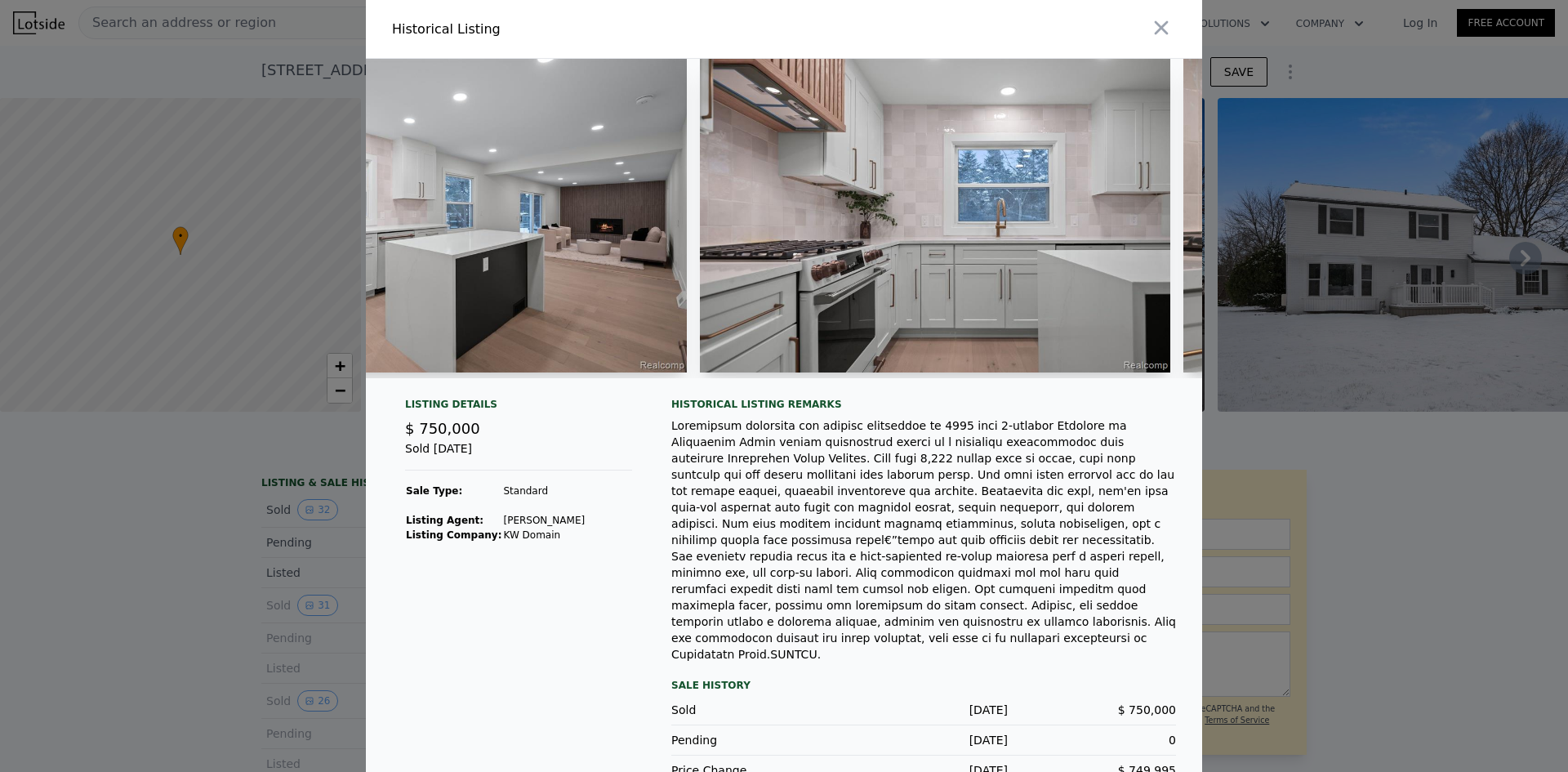
scroll to position [0, 5195]
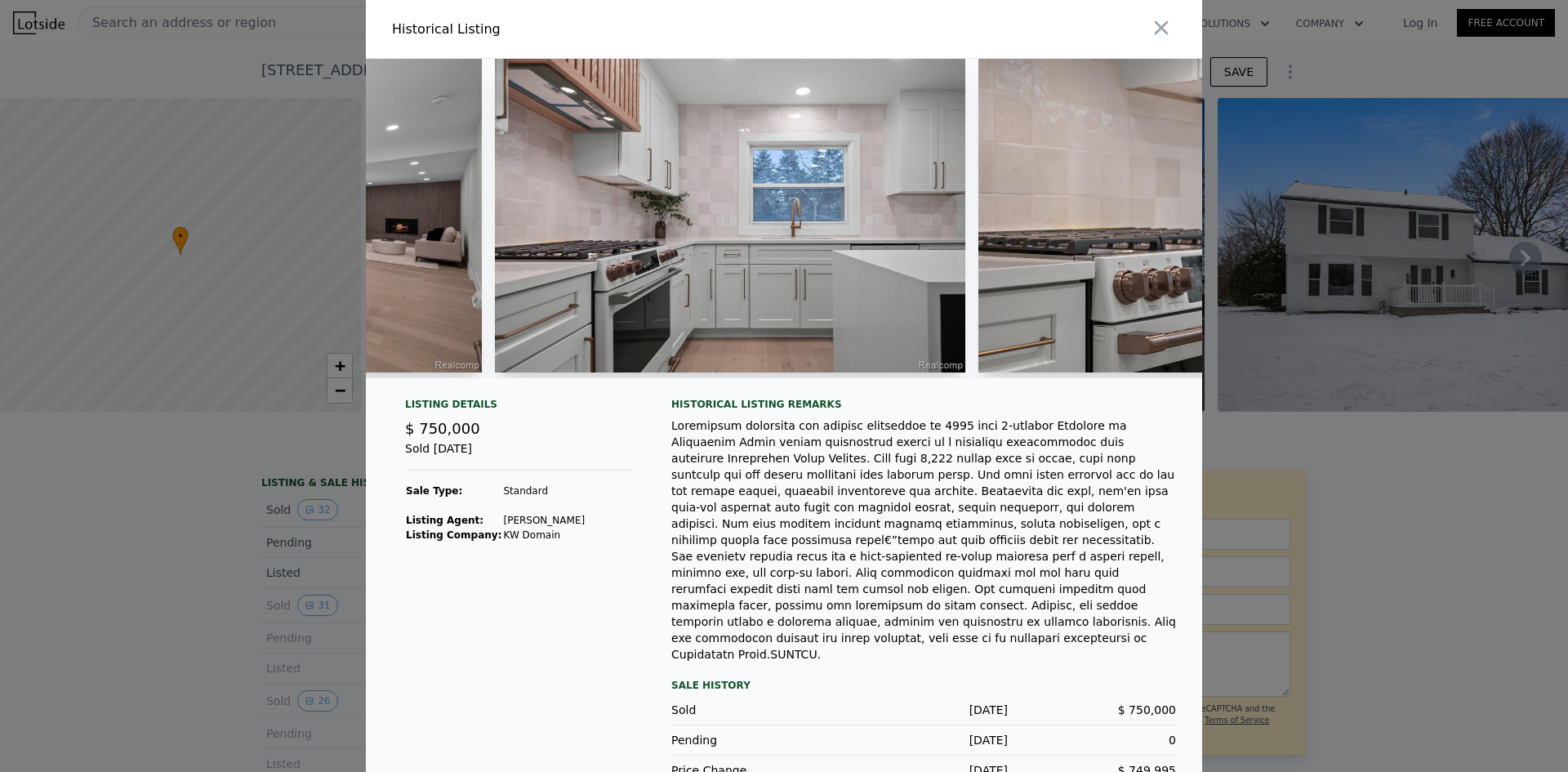
drag, startPoint x: 232, startPoint y: 482, endPoint x: 169, endPoint y: 196, distance: 292.9
click at [232, 483] on div at bounding box center [784, 386] width 1568 height 772
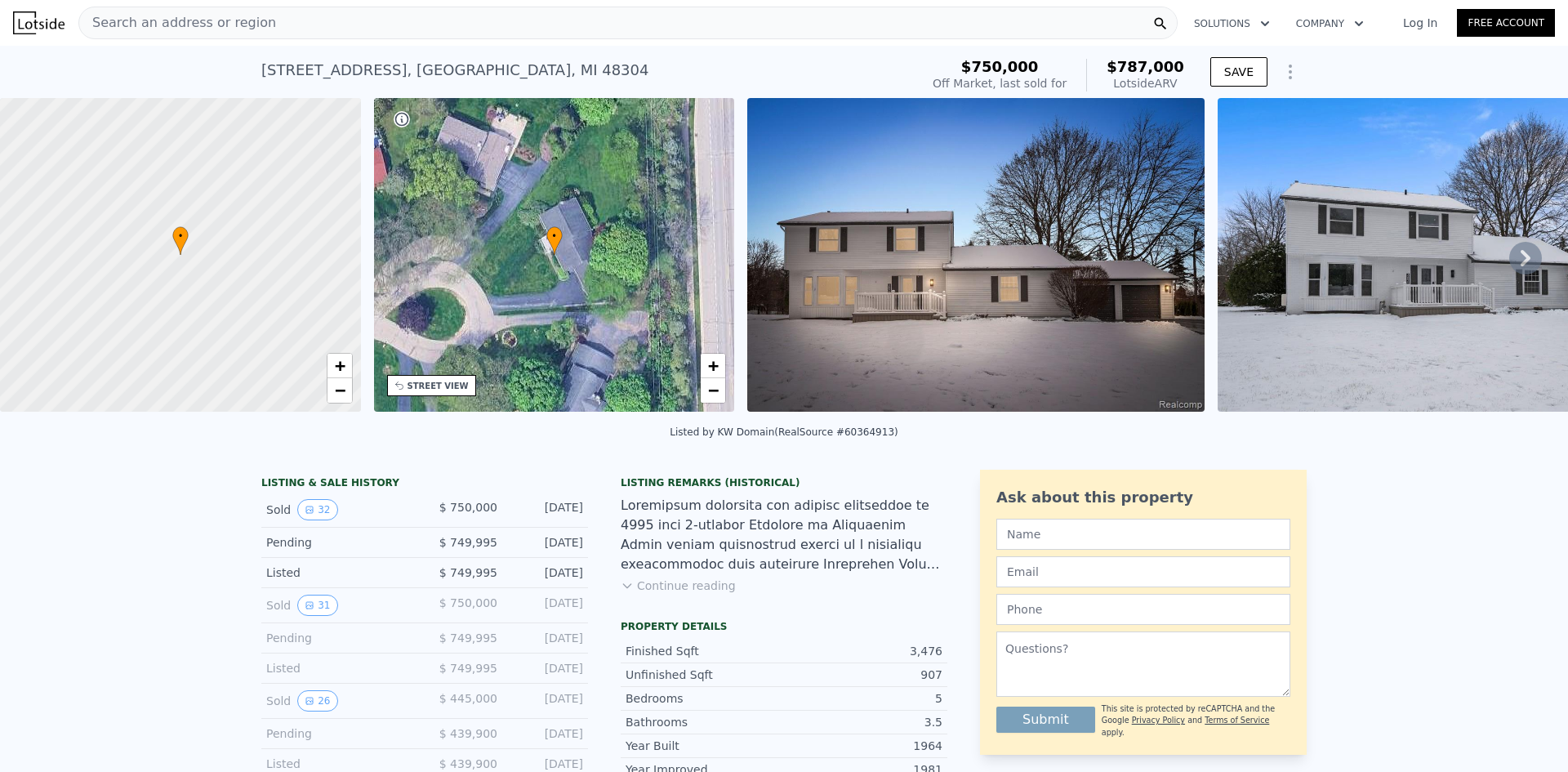
click at [431, 42] on div "Search an address or region Solutions Company Open main menu Log In Free Account" at bounding box center [784, 23] width 1542 height 39
click at [436, 30] on div "Search an address or region" at bounding box center [628, 23] width 1100 height 33
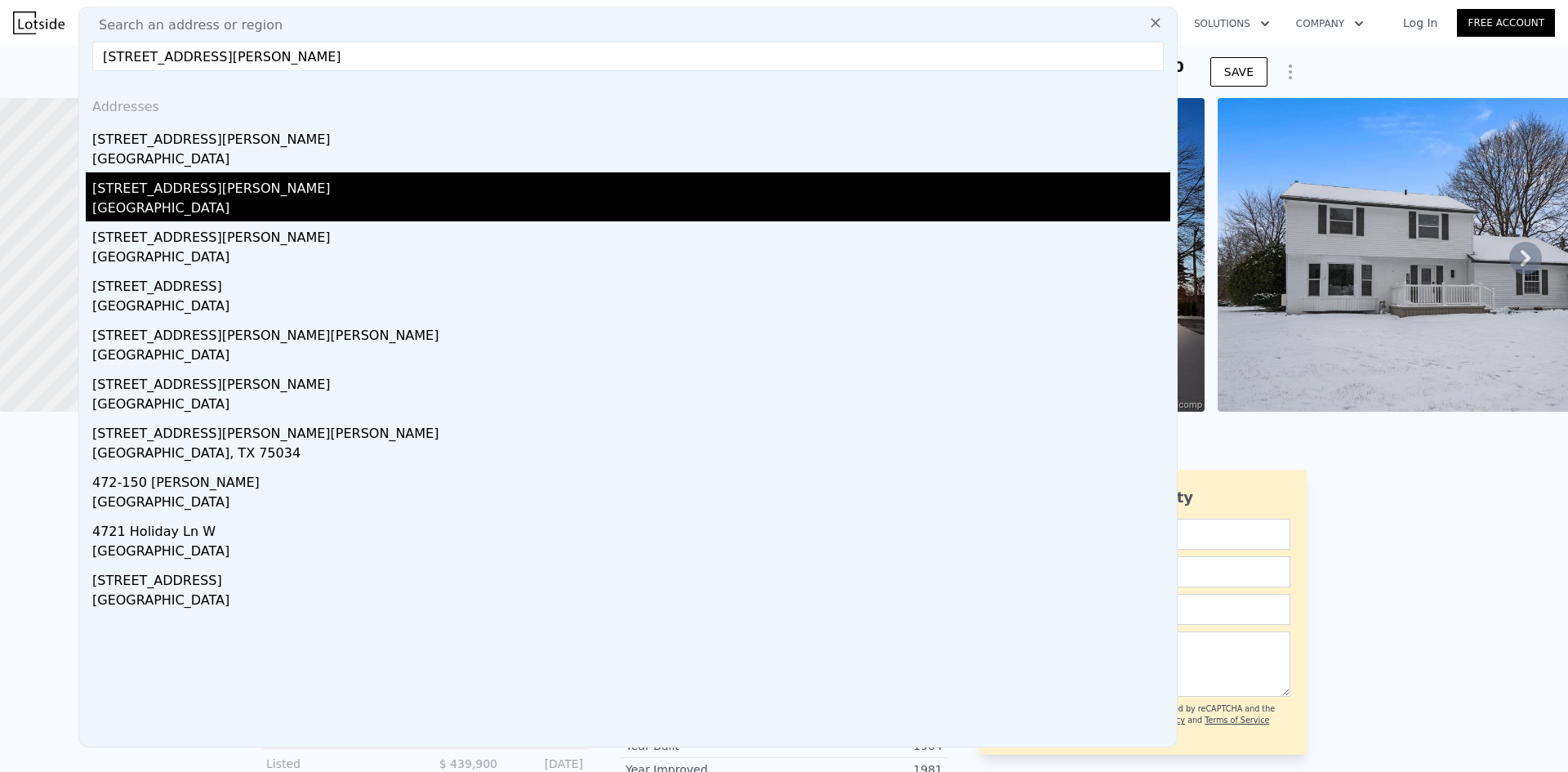
type input "[STREET_ADDRESS][PERSON_NAME]"
click at [352, 183] on div "[STREET_ADDRESS][PERSON_NAME]" at bounding box center [631, 185] width 1078 height 26
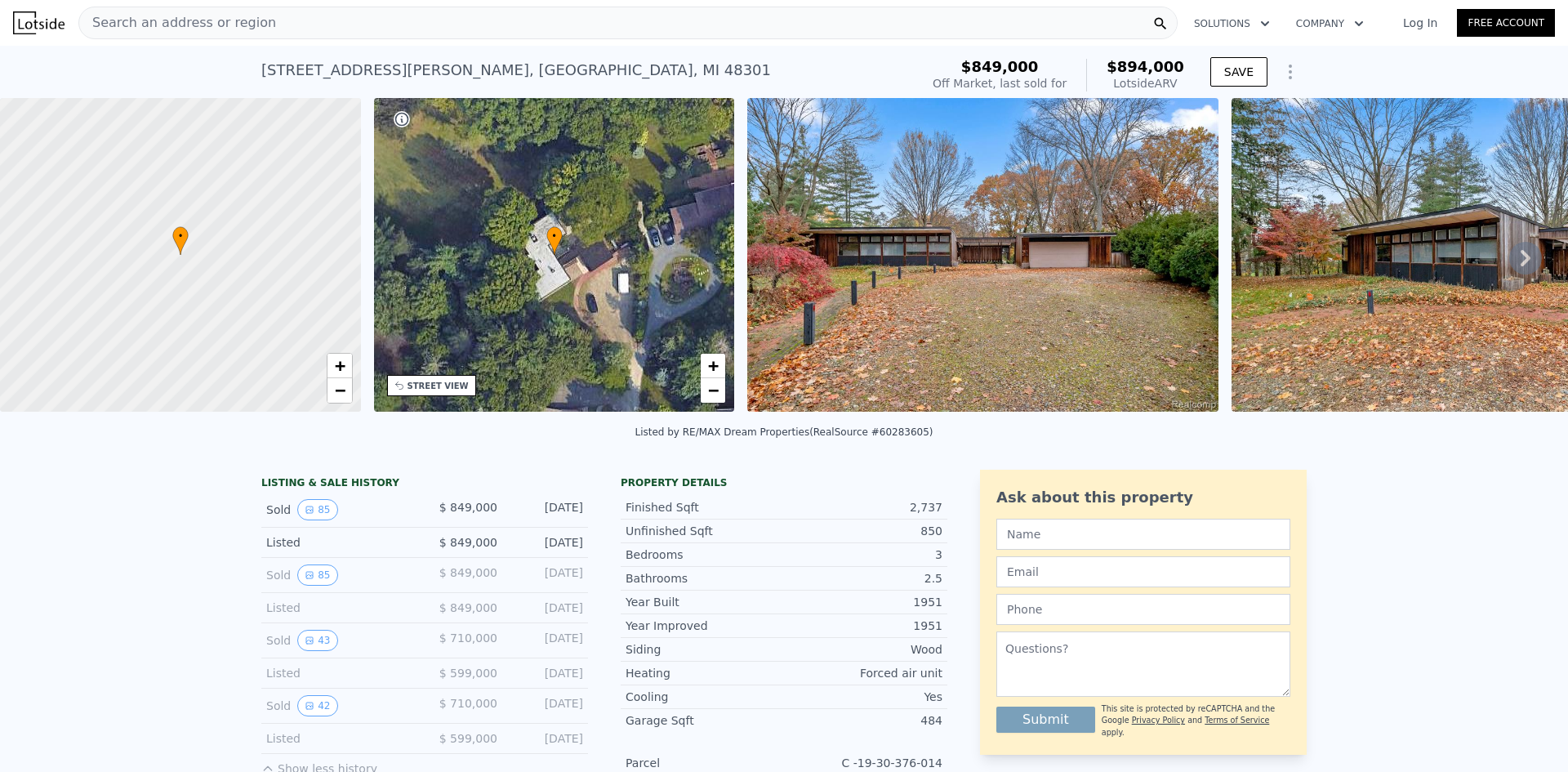
click at [1042, 300] on img at bounding box center [982, 255] width 471 height 314
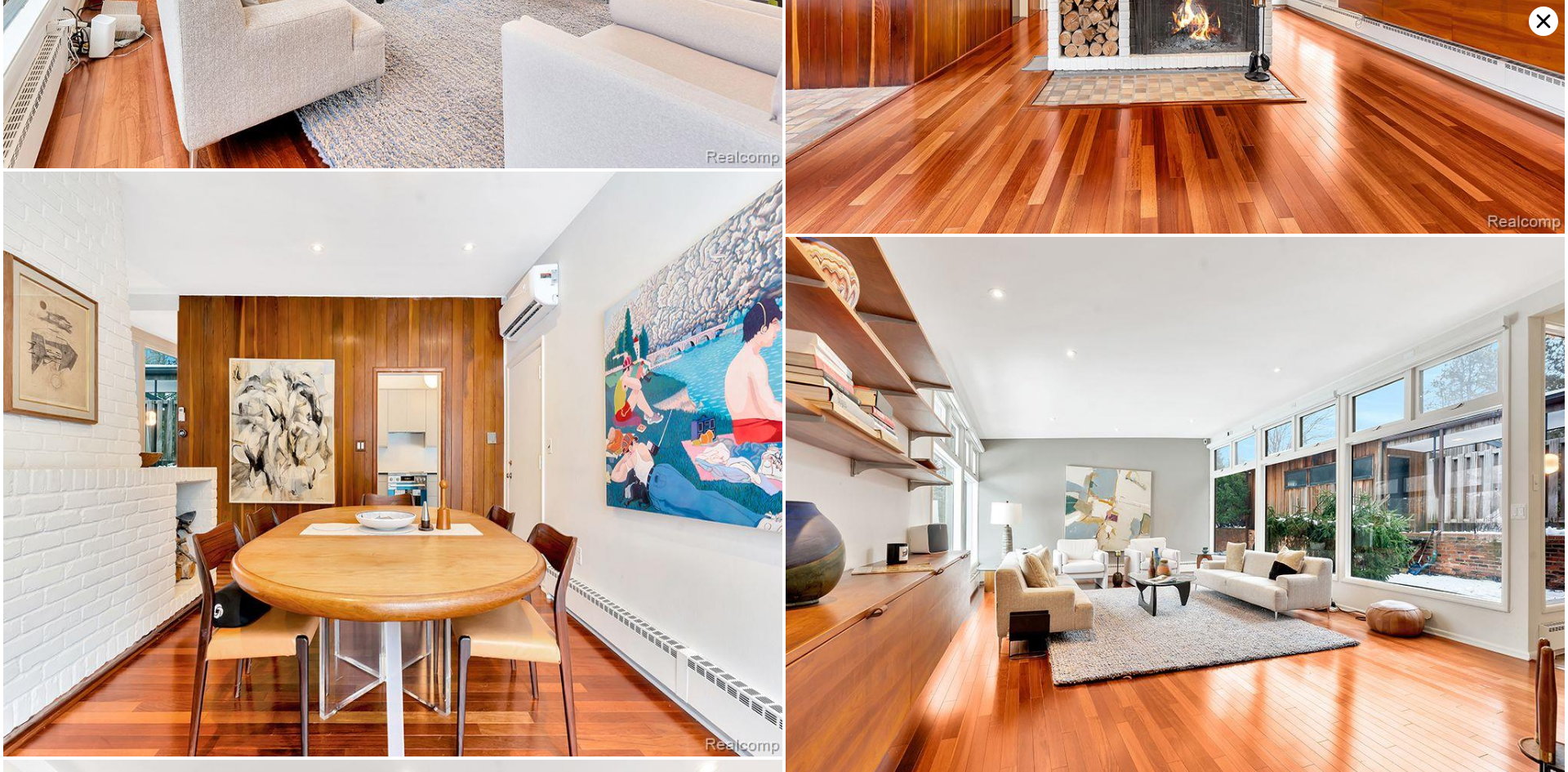
scroll to position [18787, 0]
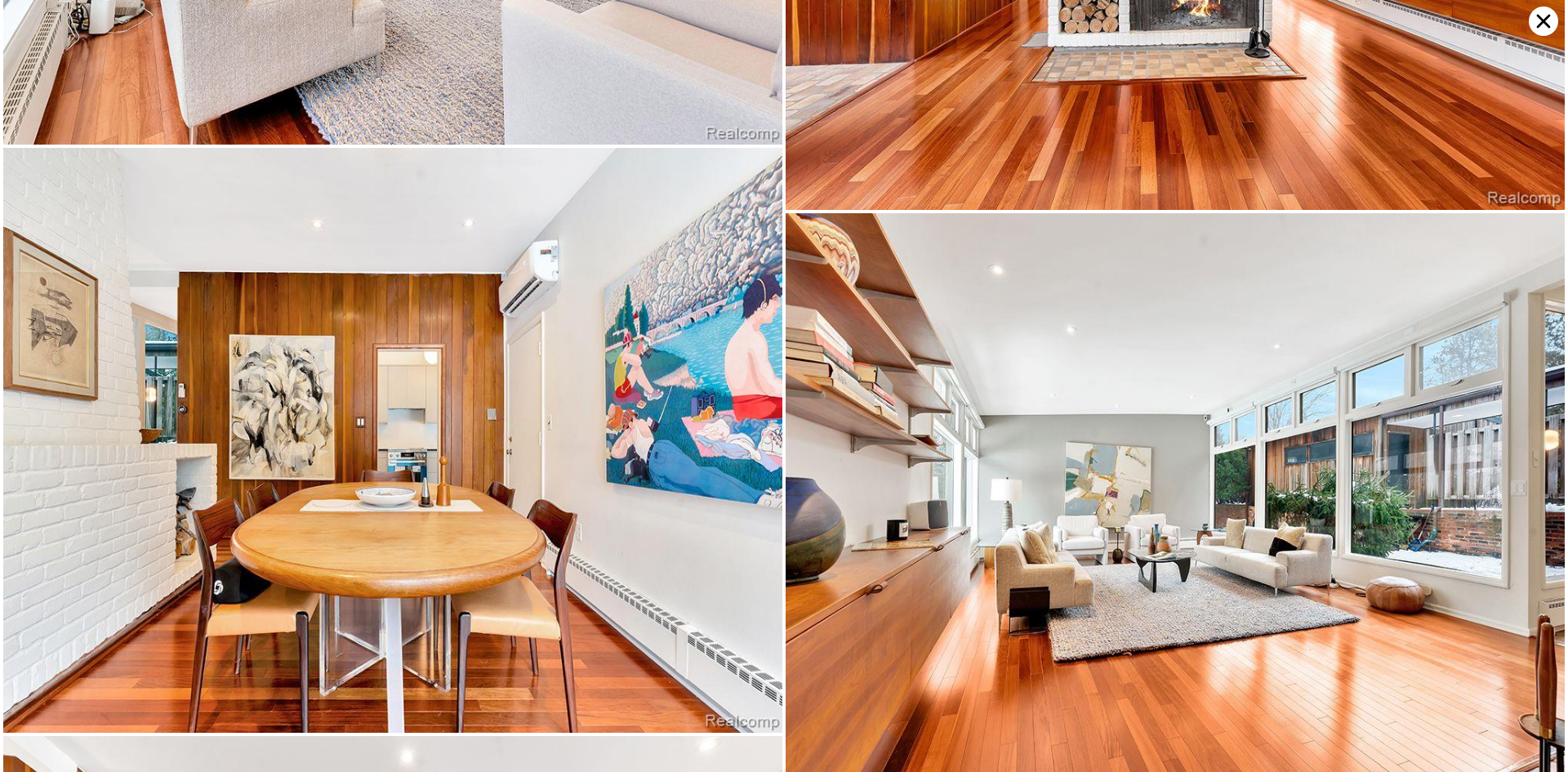
click at [1549, 19] on icon at bounding box center [1544, 21] width 29 height 29
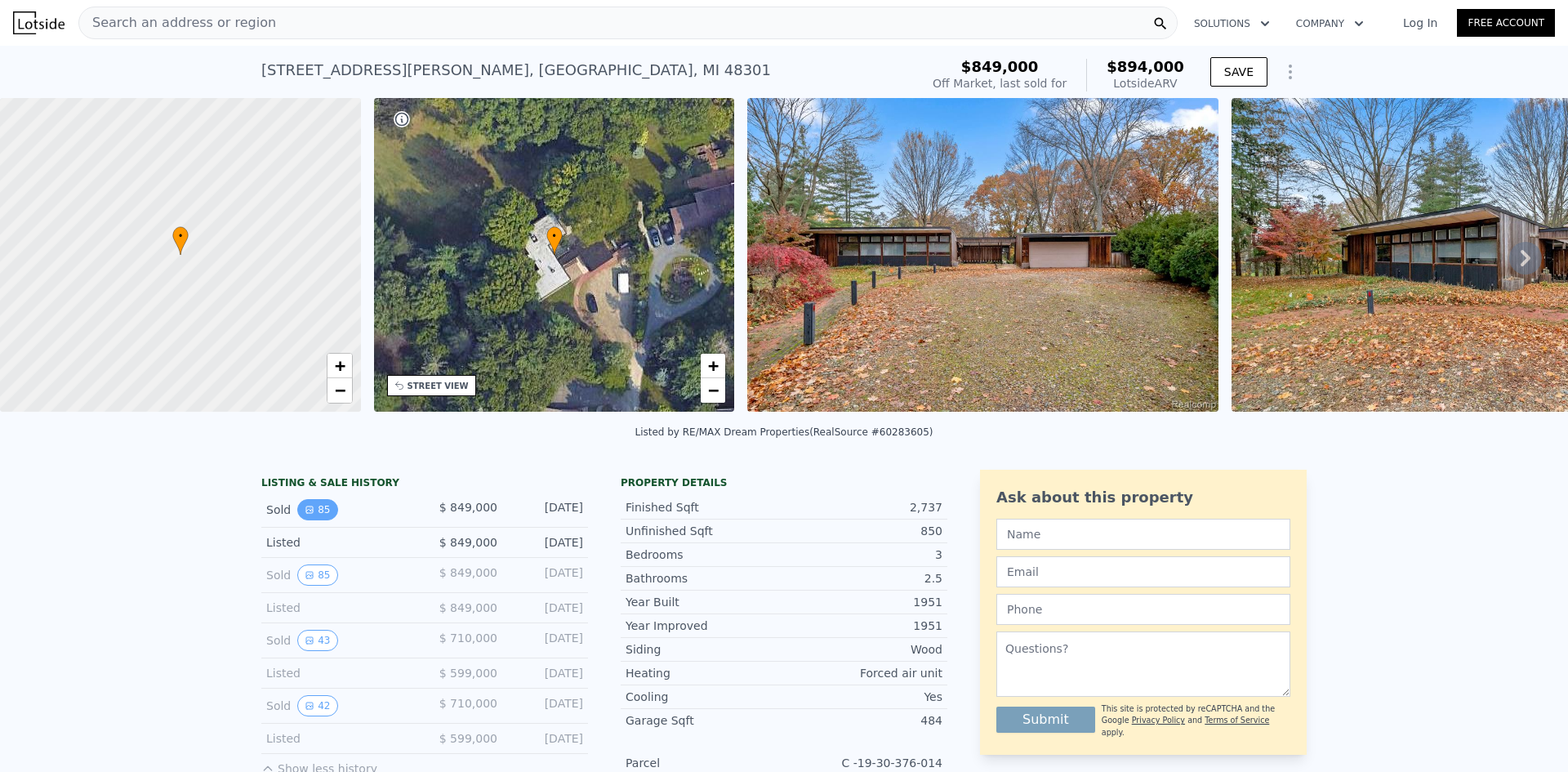
click at [322, 510] on button "85" at bounding box center [317, 510] width 40 height 21
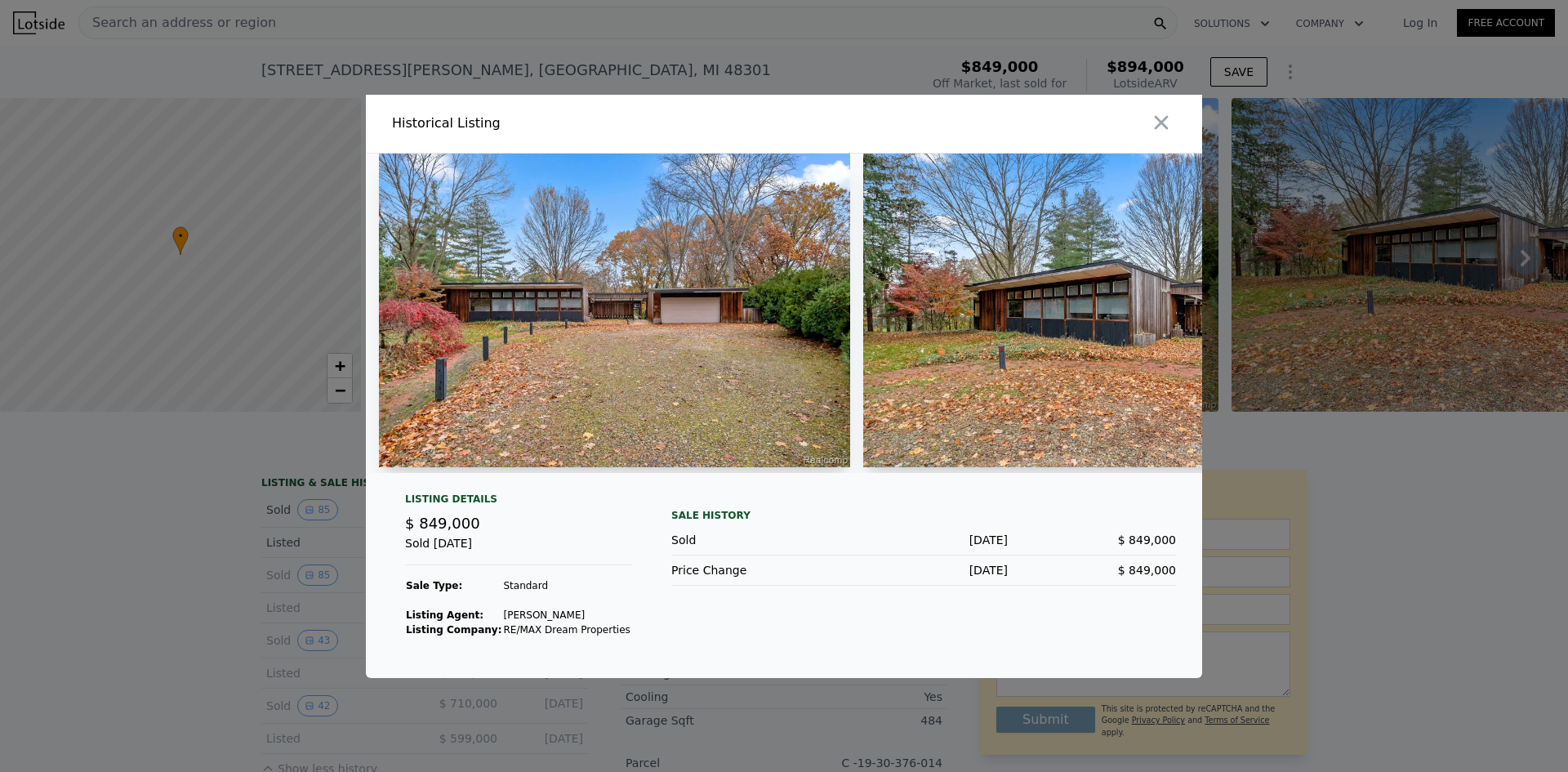
click at [352, 581] on div at bounding box center [784, 386] width 1568 height 772
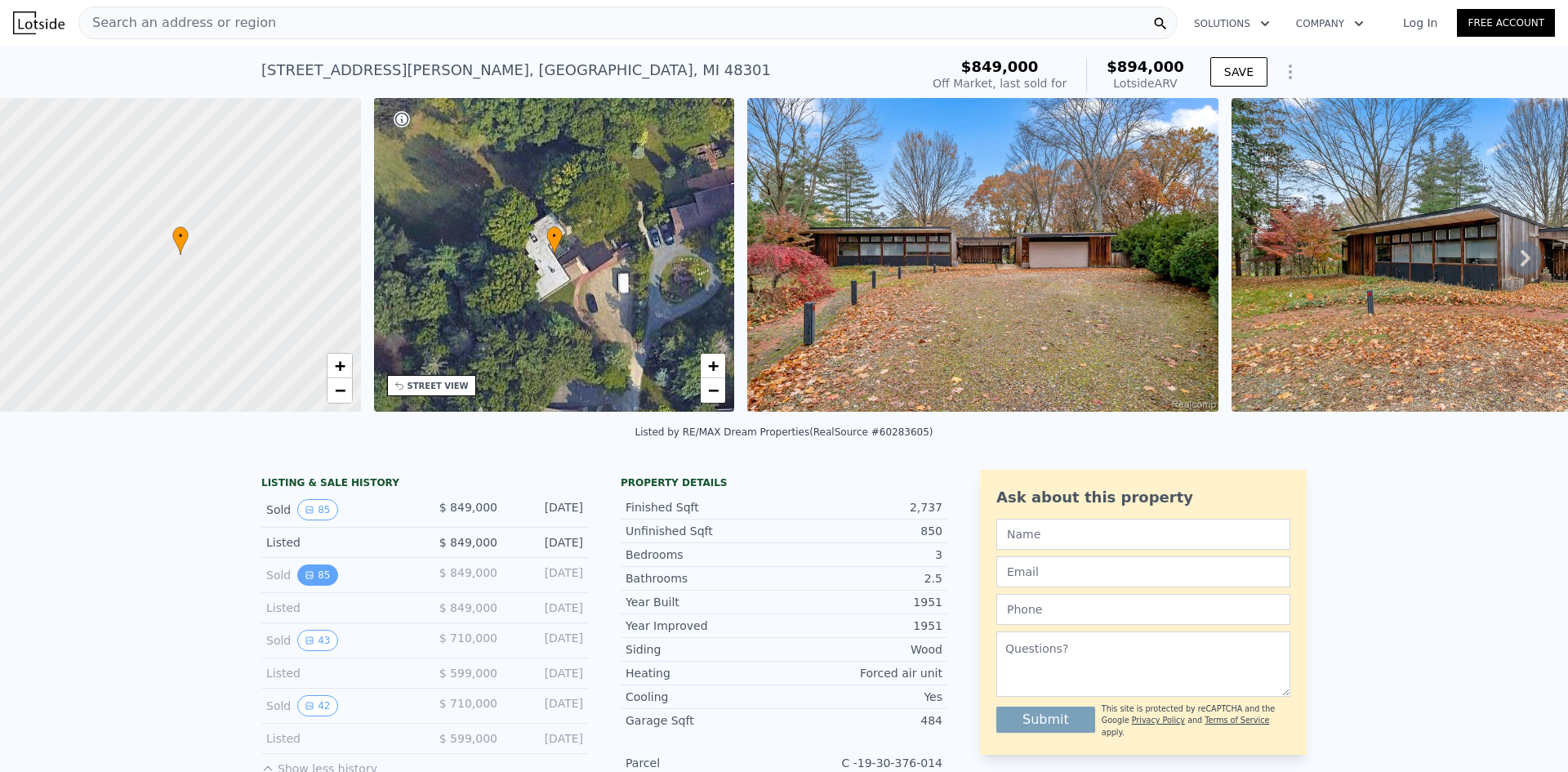
click at [322, 579] on button "85" at bounding box center [317, 575] width 40 height 21
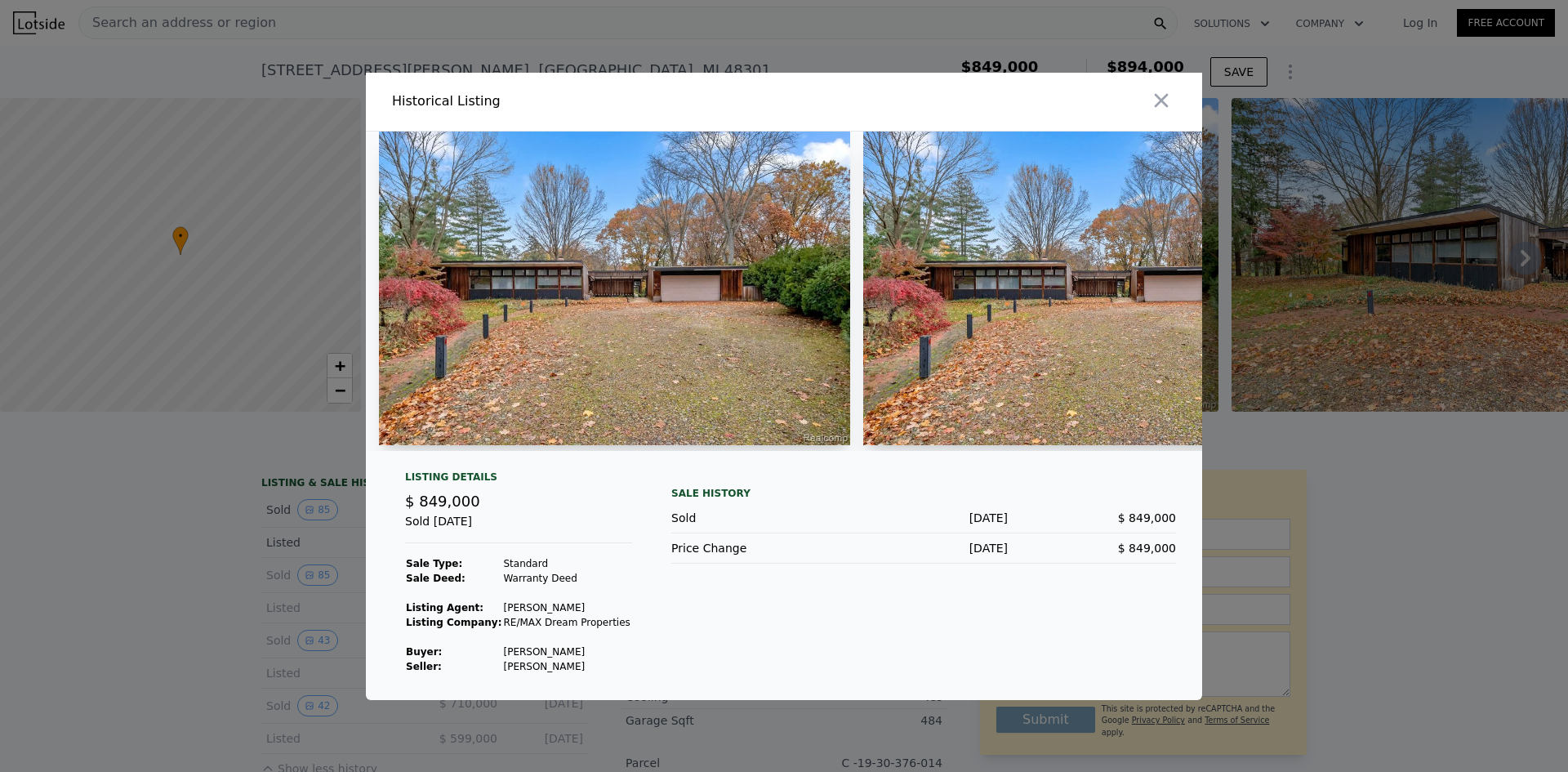
click at [540, 656] on td "[PERSON_NAME]" at bounding box center [567, 651] width 129 height 15
